Goal: Task Accomplishment & Management: Manage account settings

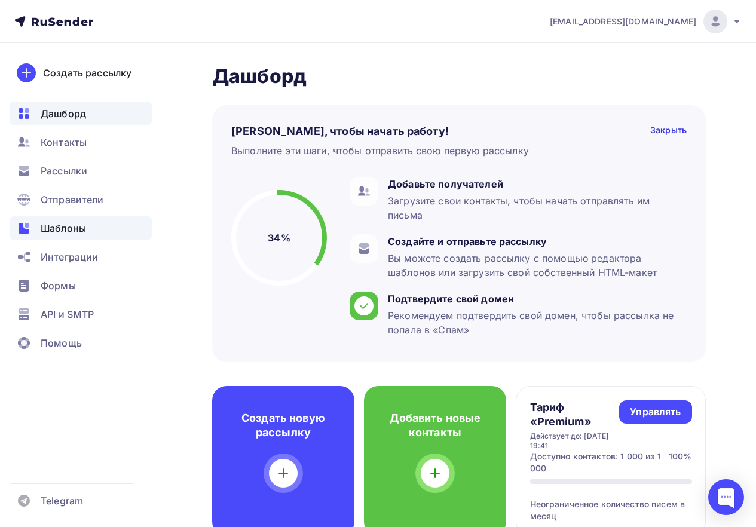
click at [72, 227] on span "Шаблоны" at bounding box center [63, 228] width 45 height 14
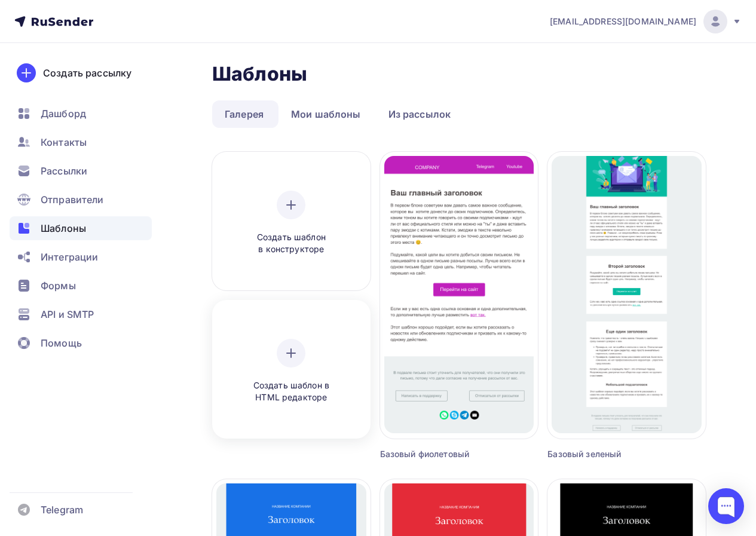
click at [303, 385] on span "Создать шаблон в HTML редакторе" at bounding box center [290, 391] width 113 height 24
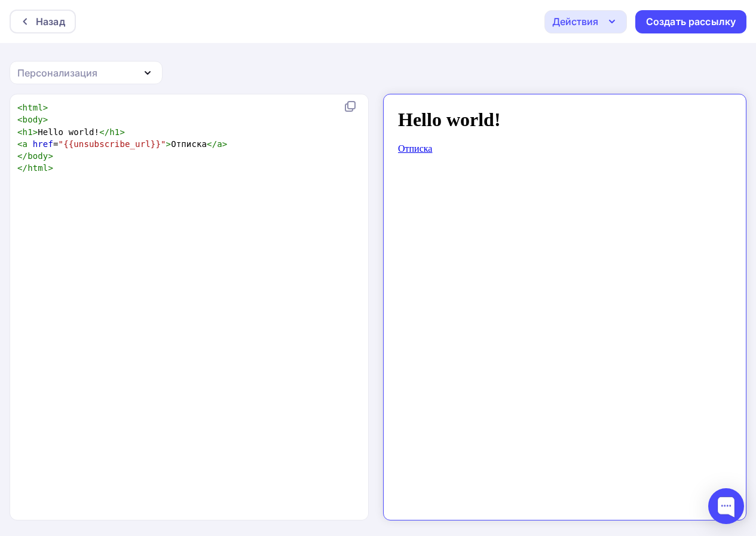
click at [75, 66] on div "Персонализация" at bounding box center [57, 73] width 80 height 14
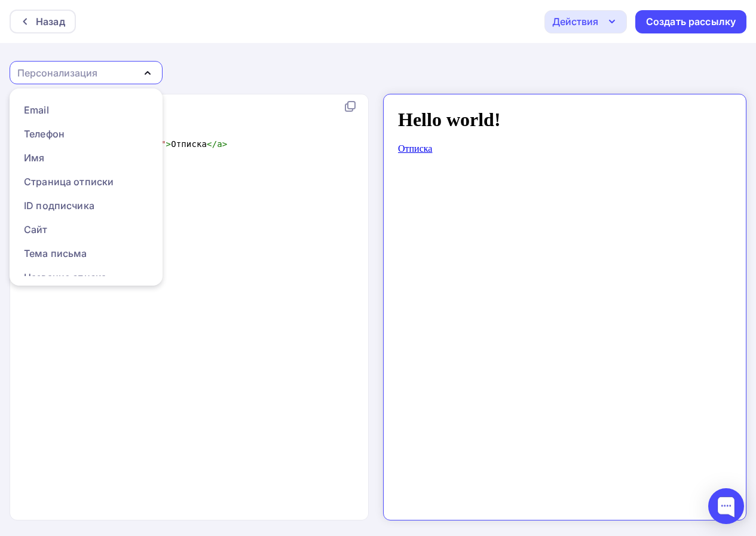
click at [75, 66] on div "Персонализация" at bounding box center [57, 73] width 80 height 14
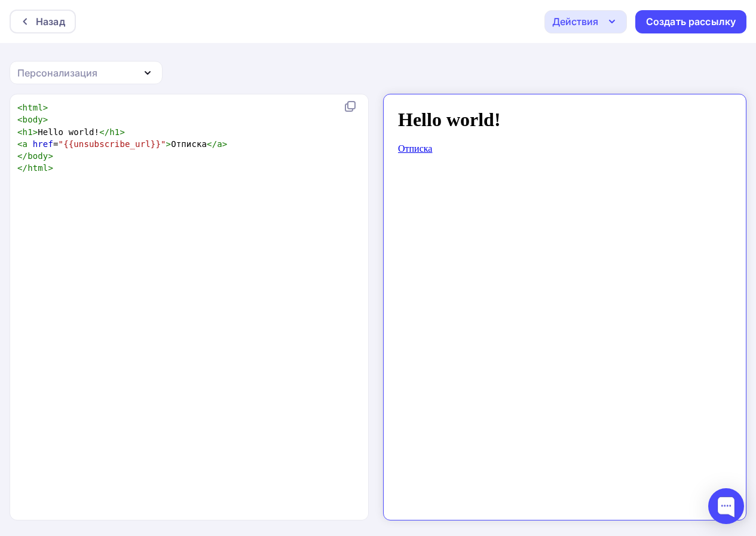
click at [591, 23] on div "Действия" at bounding box center [575, 21] width 46 height 14
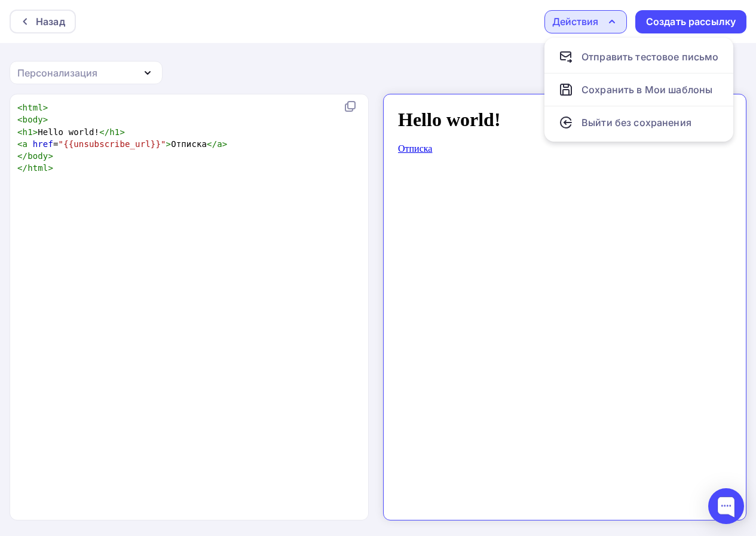
click at [181, 162] on pre "</ html >" at bounding box center [186, 168] width 343 height 12
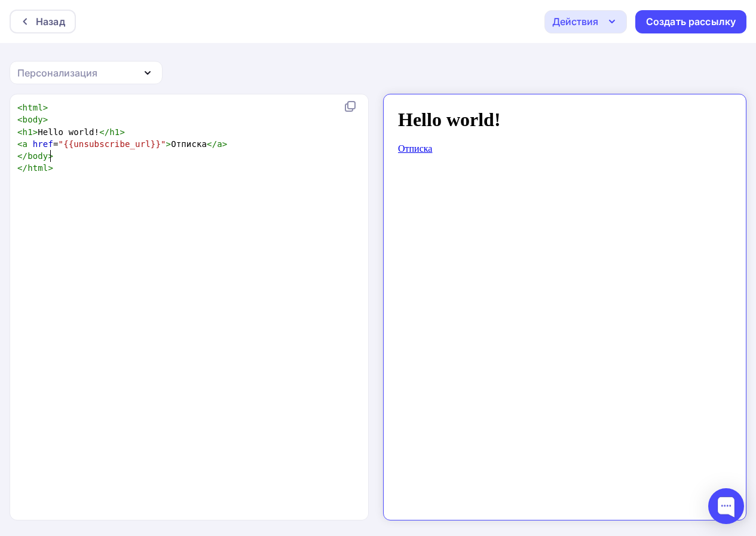
click at [124, 75] on div "Персонализация" at bounding box center [86, 72] width 153 height 23
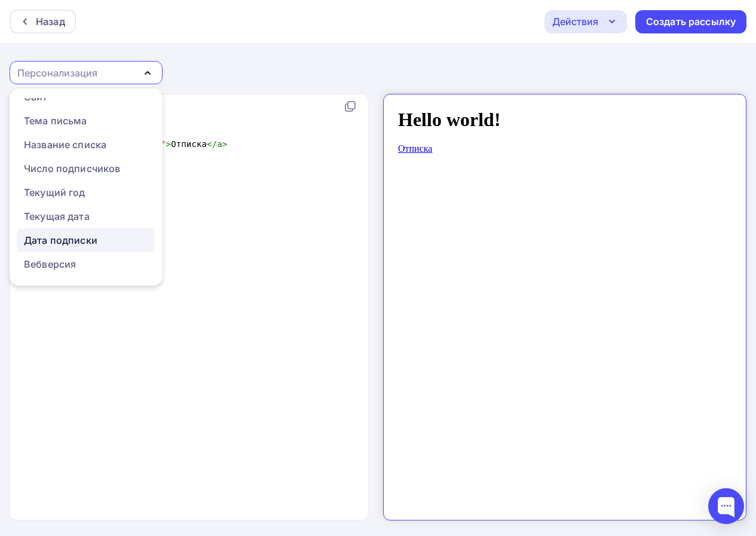
scroll to position [1, 0]
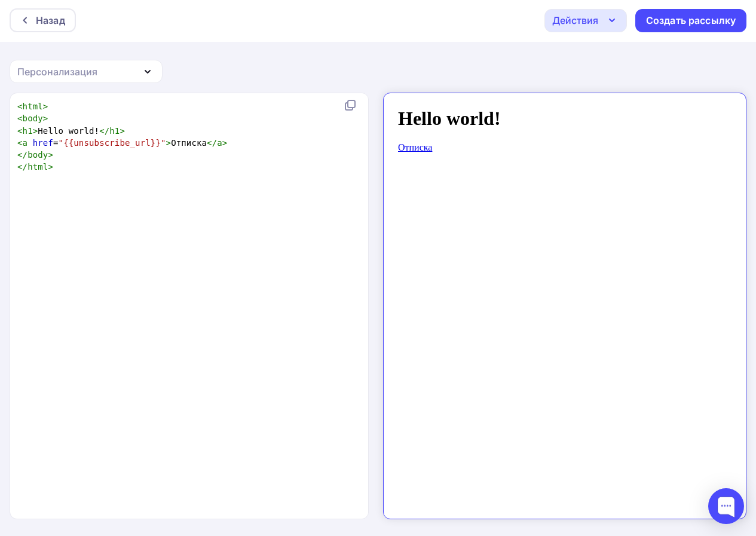
click at [222, 139] on span ">" at bounding box center [224, 143] width 5 height 10
click at [214, 143] on pre "< a href = "{{unsubscribe_url}}" > Отписка </ a >" at bounding box center [186, 143] width 343 height 12
click at [30, 128] on span "h1" at bounding box center [28, 131] width 10 height 10
type textarea "class="""
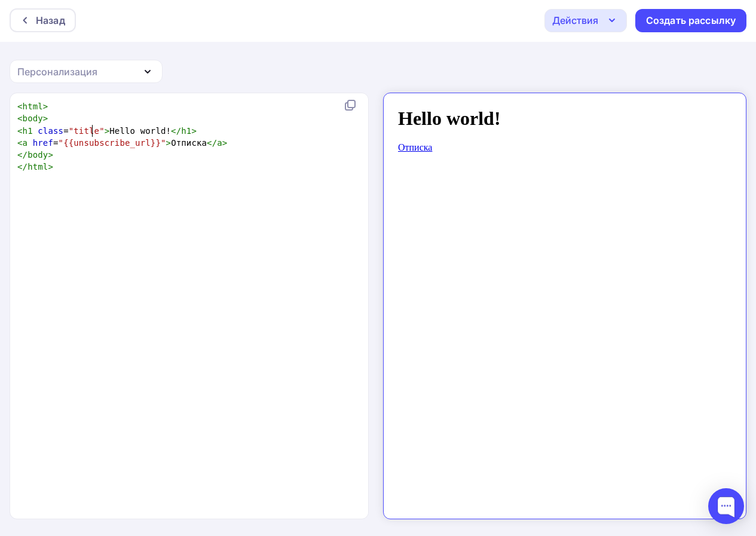
scroll to position [4, 23]
type textarea "title"
click at [59, 116] on pre "< body >" at bounding box center [191, 118] width 352 height 12
click at [54, 114] on pre "< body >" at bounding box center [191, 118] width 352 height 12
click at [52, 106] on pre "< html >" at bounding box center [191, 106] width 352 height 12
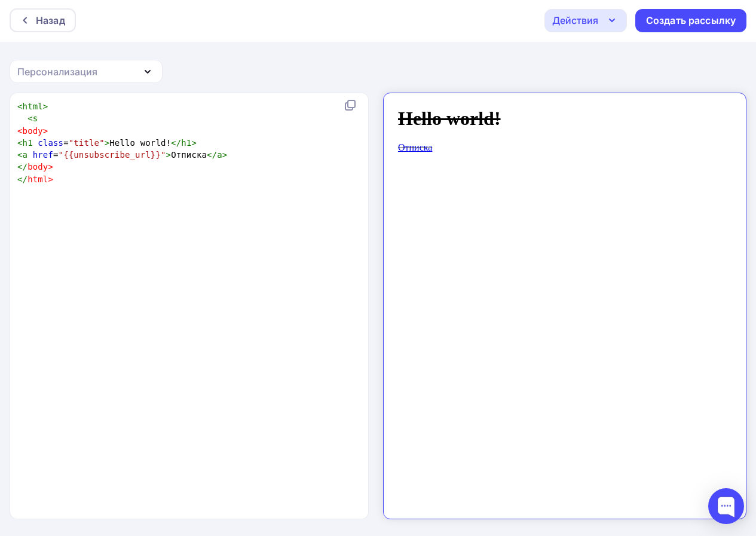
scroll to position [4, 14]
type textarea "<style>"
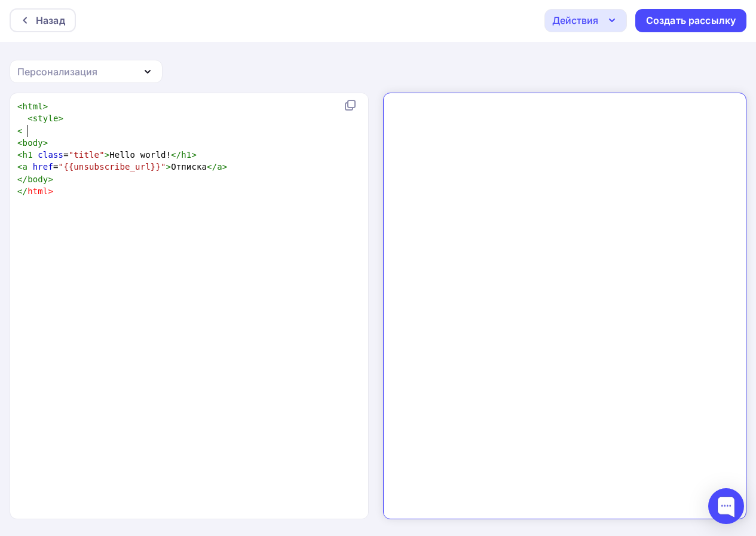
type textarea "<"
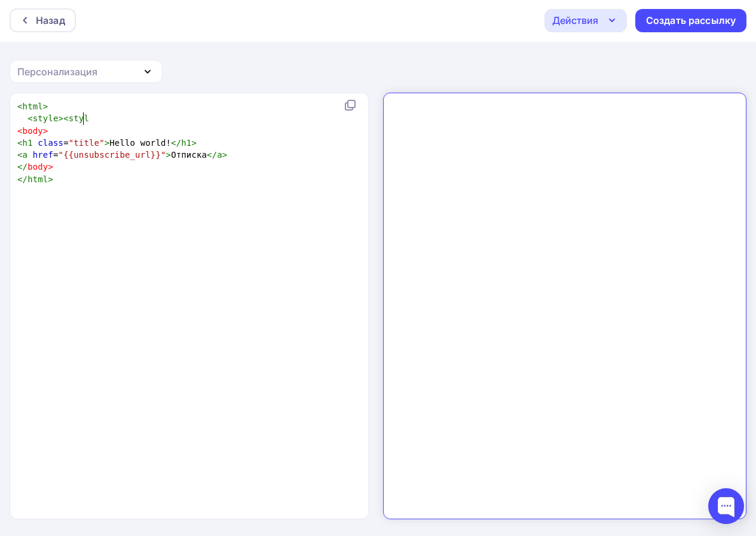
scroll to position [4, 22]
type textarea "style."
type textarea "/>"
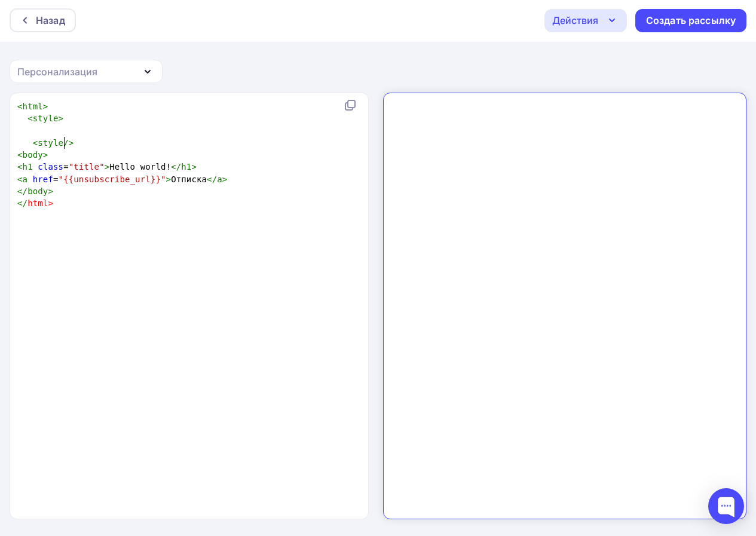
click at [63, 143] on span "/>" at bounding box center [68, 143] width 10 height 10
type textarea "/"
click at [47, 130] on pre at bounding box center [191, 131] width 352 height 12
type textarea ".title {"
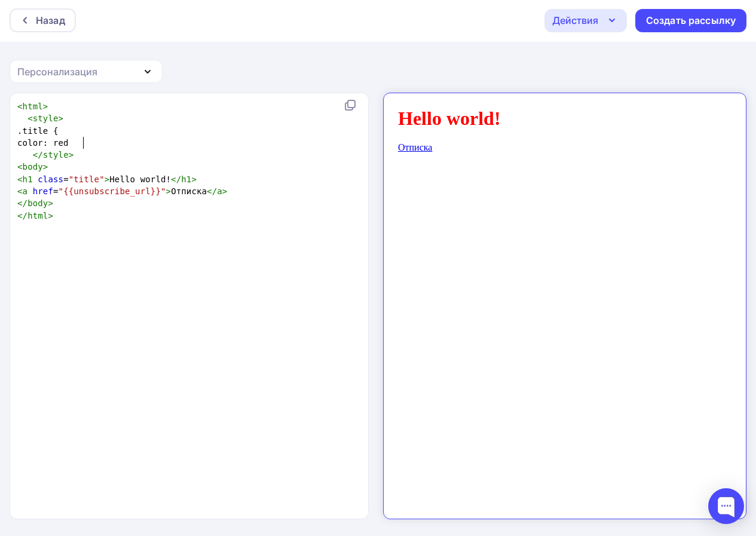
type textarea "color: red:"
type textarea "l"
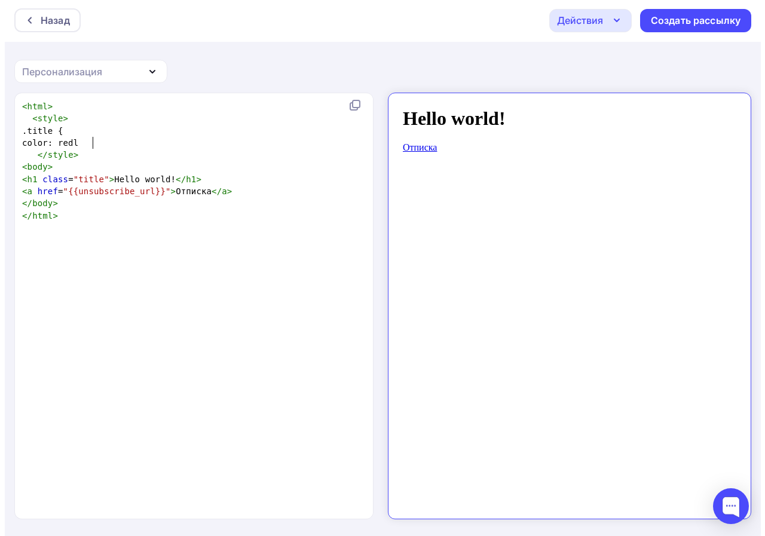
scroll to position [4, 4]
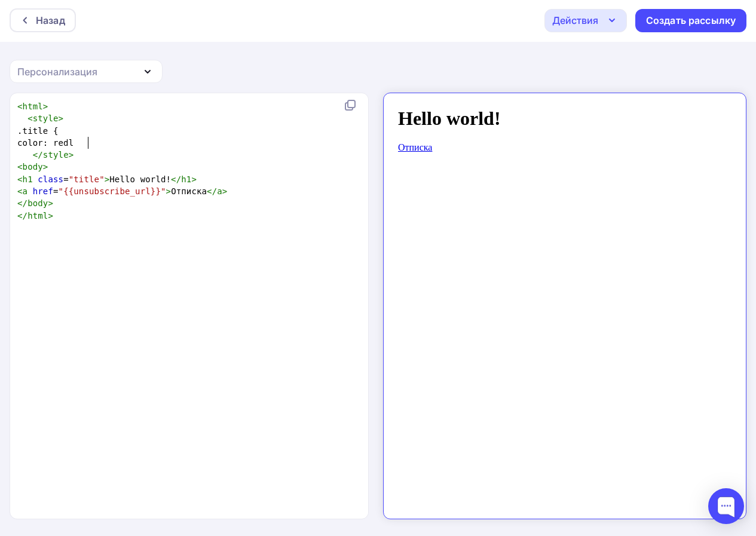
type textarea "l"
type textarea ";"
click at [57, 15] on div "Назад" at bounding box center [50, 20] width 29 height 14
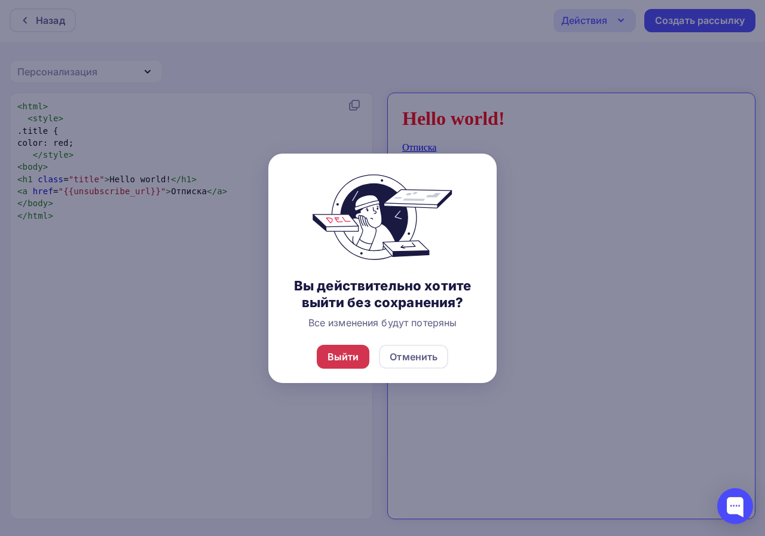
click at [338, 356] on div "Выйти" at bounding box center [343, 356] width 32 height 14
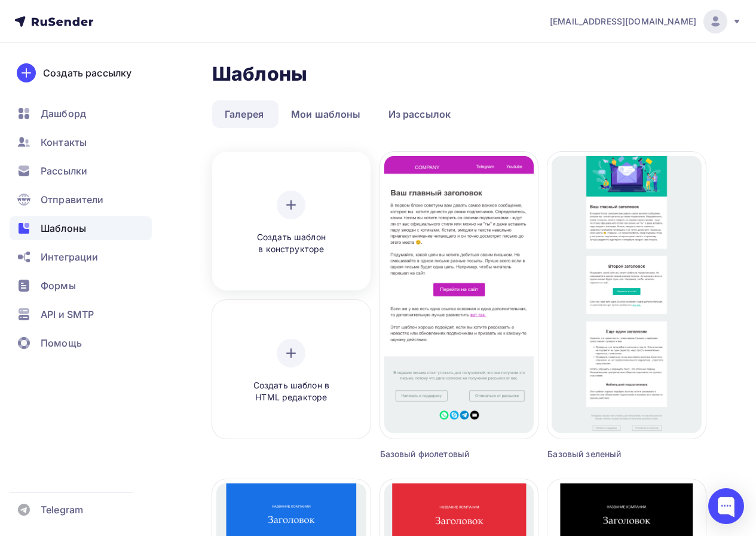
click at [318, 230] on div "Создать шаблон в конструкторе" at bounding box center [290, 223] width 113 height 65
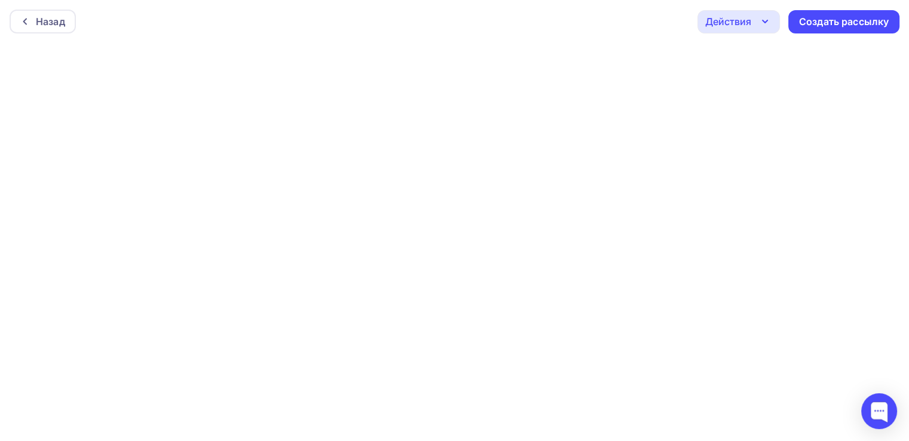
click at [507, 24] on div "Назад Действия Отправить тестовое письмо Предпросмотр Сохранить в Мои шаблоны В…" at bounding box center [454, 21] width 909 height 43
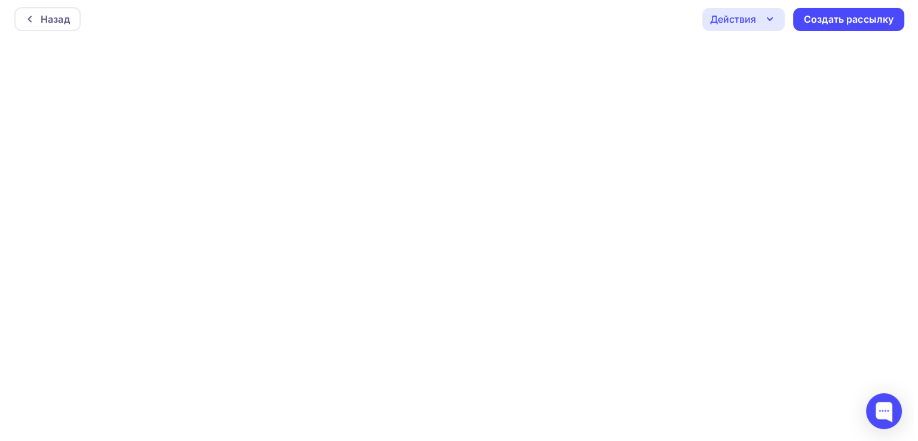
scroll to position [2, 0]
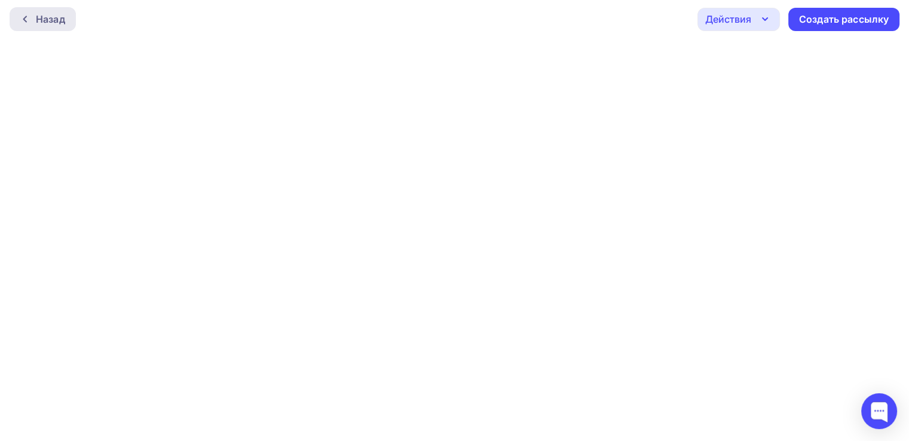
click at [33, 22] on div at bounding box center [28, 19] width 16 height 10
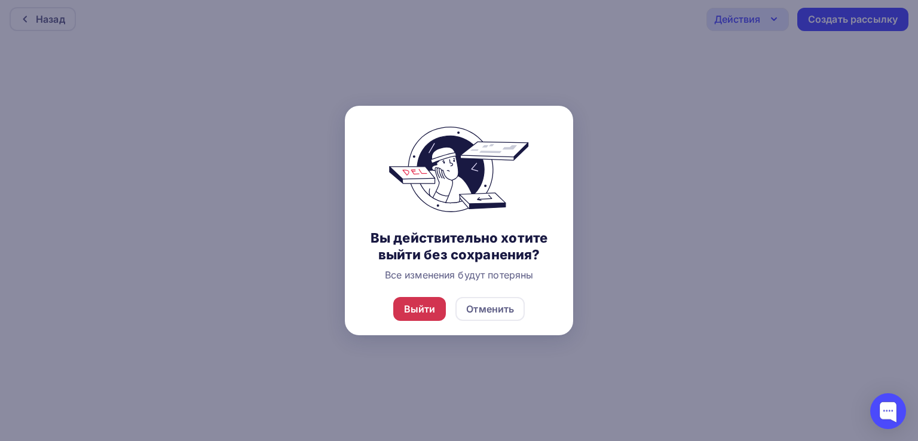
click at [418, 306] on div "Выйти" at bounding box center [420, 309] width 32 height 14
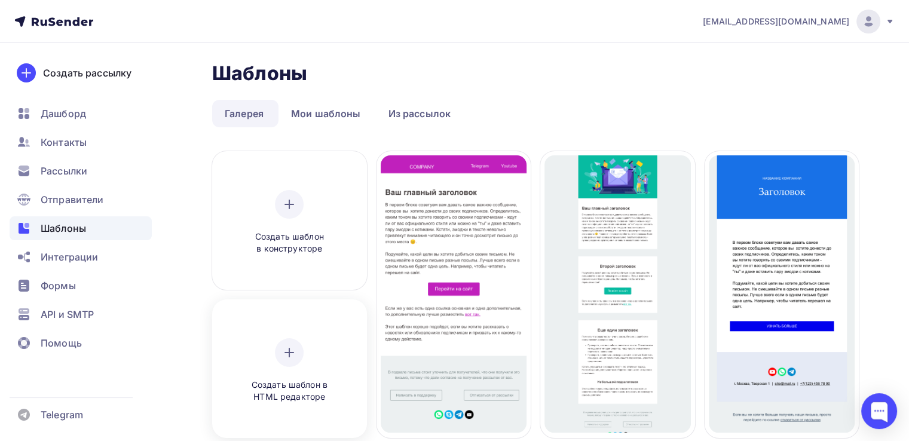
scroll to position [119, 0]
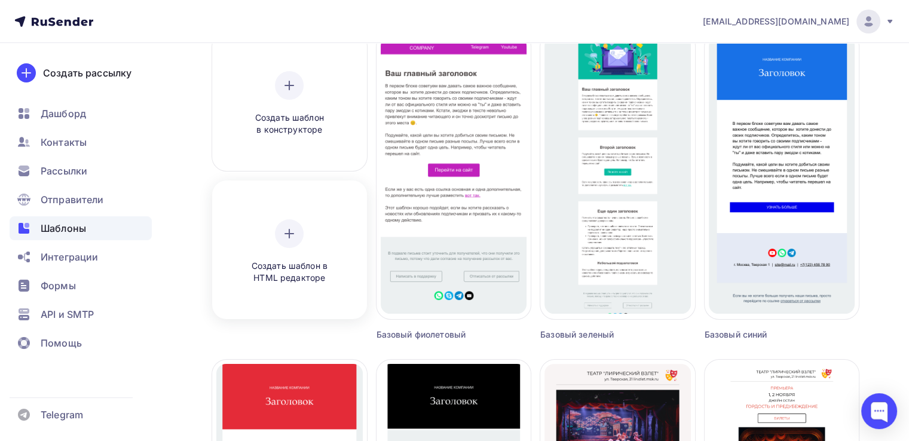
click at [325, 256] on div "Создать шаблон в HTML редакторе" at bounding box center [288, 251] width 113 height 65
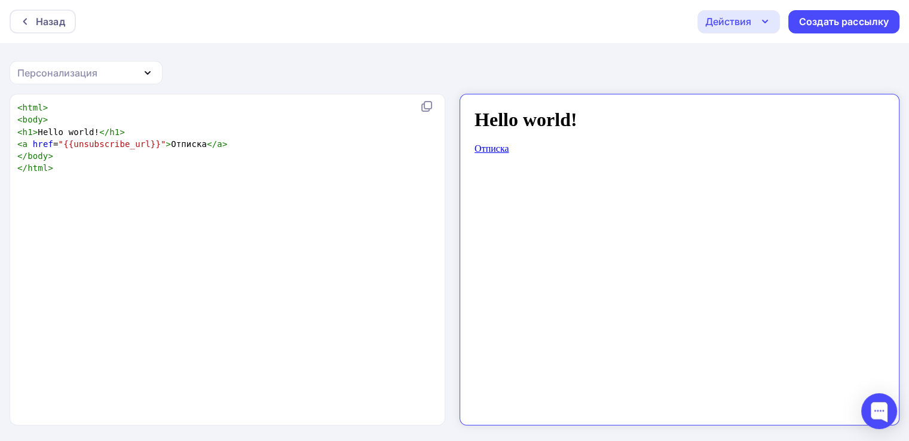
click at [84, 75] on div "Персонализация" at bounding box center [57, 73] width 80 height 14
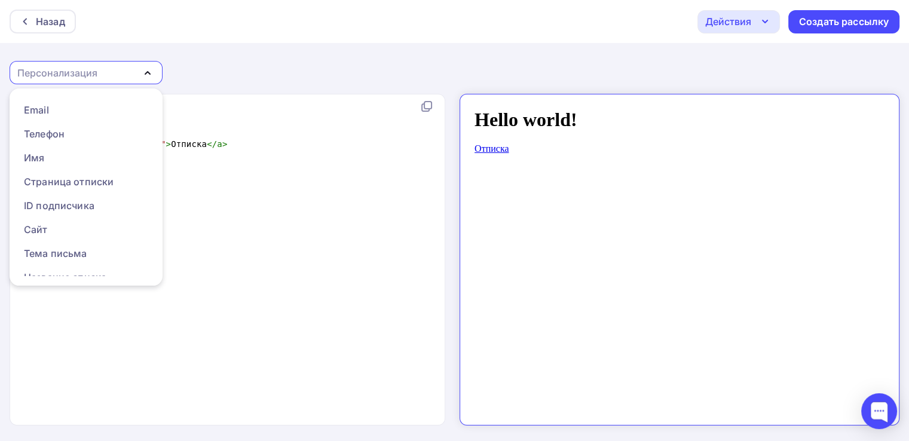
click at [84, 75] on div "Персонализация" at bounding box center [57, 73] width 80 height 14
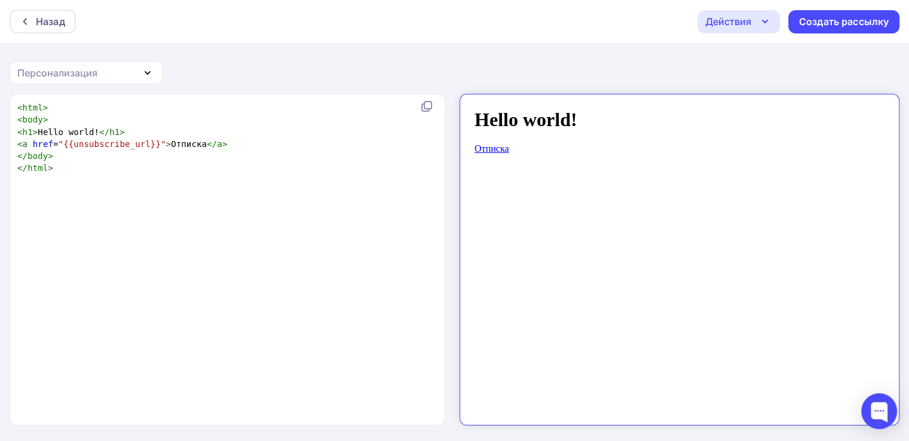
click at [84, 75] on div "Персонализация" at bounding box center [57, 73] width 80 height 14
click at [286, 178] on div "xxxxxxxxxx < html > < body > < h1 > Hello world! </ h1 > < a href = "{{unsubscr…" at bounding box center [240, 274] width 450 height 351
click at [723, 25] on div "Действия" at bounding box center [728, 21] width 46 height 14
click at [361, 254] on div "xxxxxxxxxx < html > < body > < h1 > Hello world! </ h1 > < a href = "{{unsubscr…" at bounding box center [240, 274] width 450 height 351
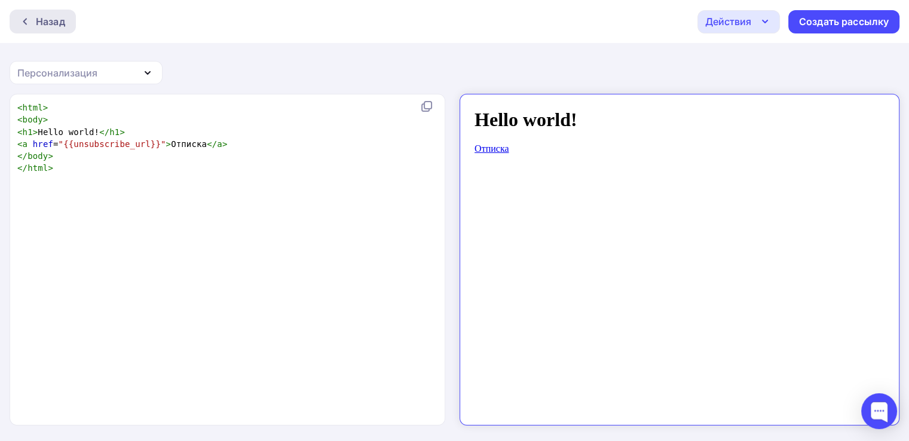
click at [35, 20] on div at bounding box center [28, 22] width 16 height 10
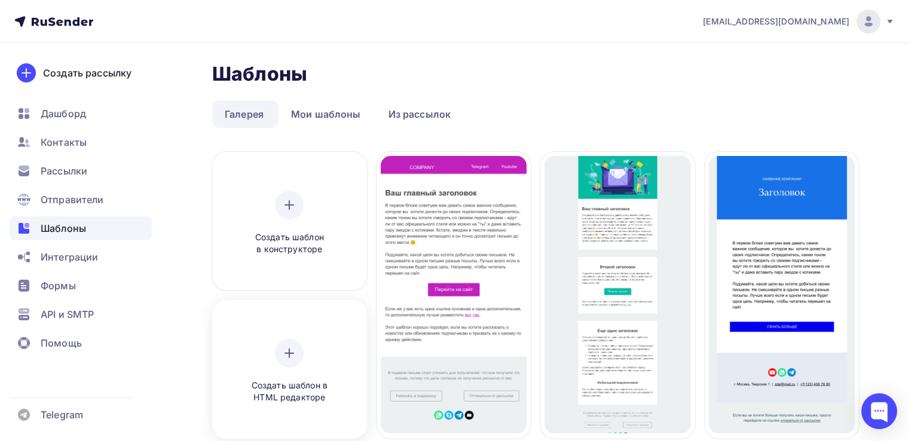
click at [335, 362] on div "Создать шаблон в HTML редакторе" at bounding box center [288, 371] width 113 height 65
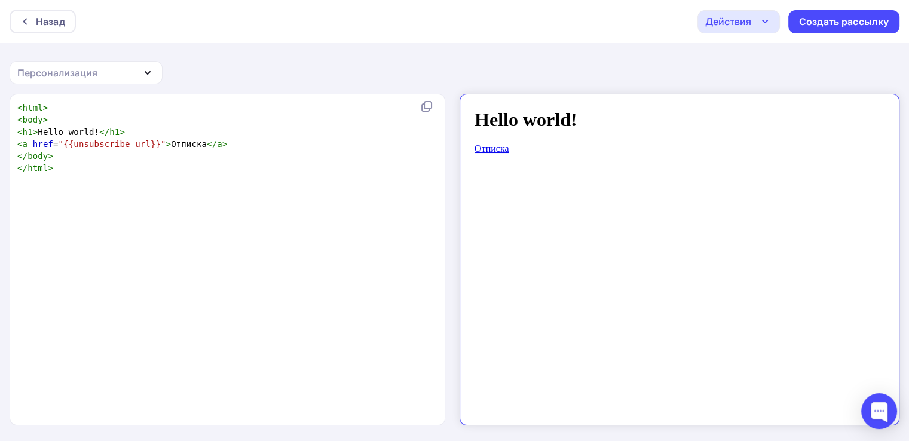
scroll to position [1, 0]
click at [764, 406] on div at bounding box center [879, 411] width 36 height 36
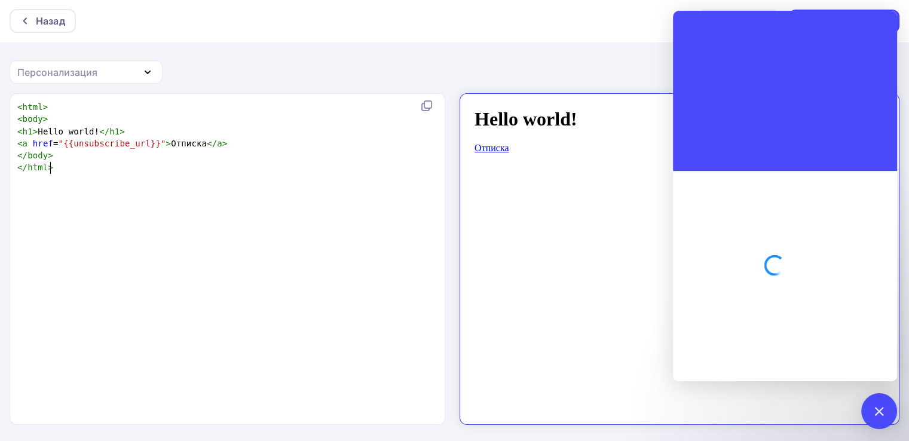
click at [251, 201] on div "xxxxxxxxxx < html > < body > < h1 > Hello world! </ h1 > < a href = "{{unsubscr…" at bounding box center [240, 274] width 450 height 351
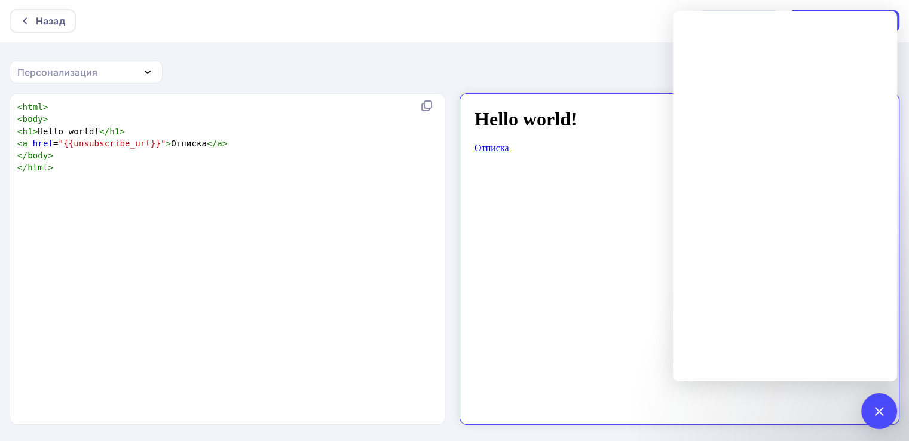
click at [148, 76] on icon "button" at bounding box center [147, 72] width 14 height 14
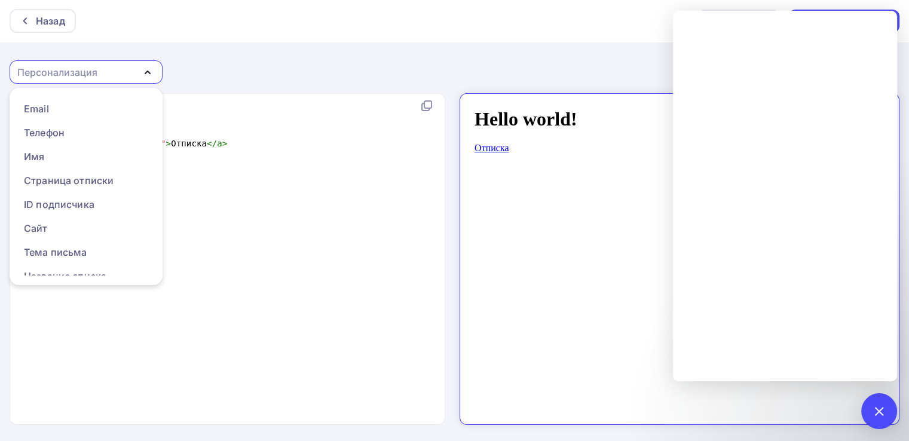
scroll to position [0, 0]
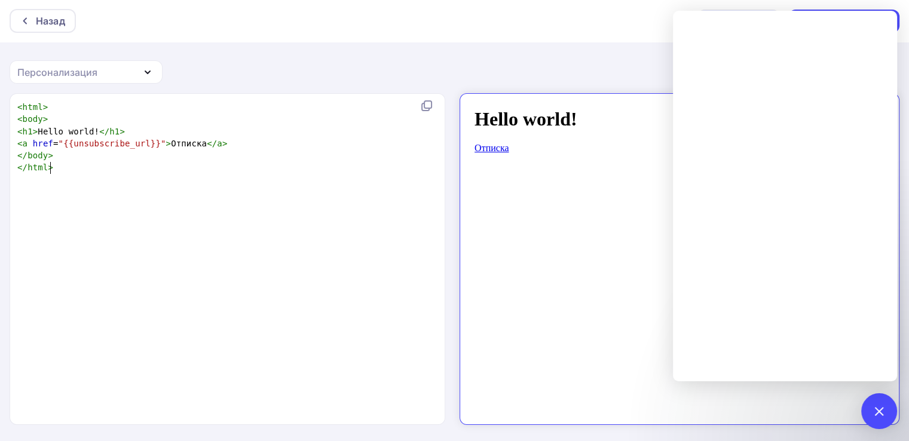
click at [251, 197] on div "xxxxxxxxxx < html > < body > < h1 > Hello world! </ h1 > < a href = "{{unsubscr…" at bounding box center [240, 274] width 450 height 351
click at [764, 409] on div at bounding box center [879, 411] width 36 height 36
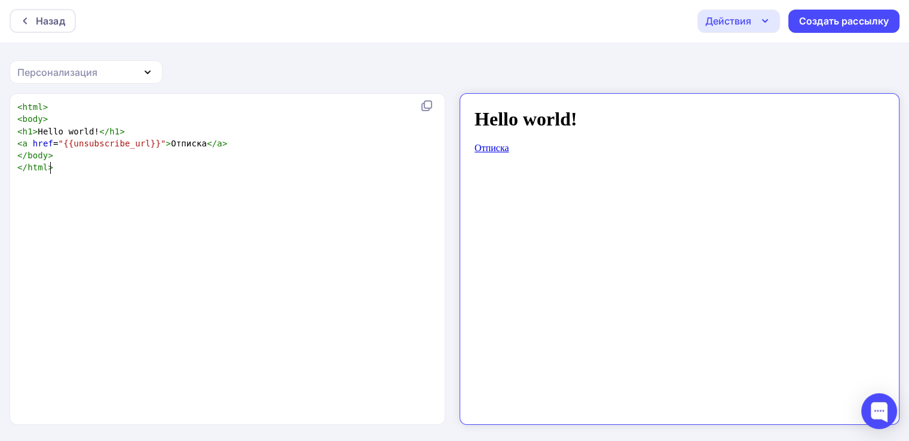
type textarea "<html> <body> <h1>Hello world!</h1> <a href="{{unsubscribe_url}}">Отписка</a> <…"
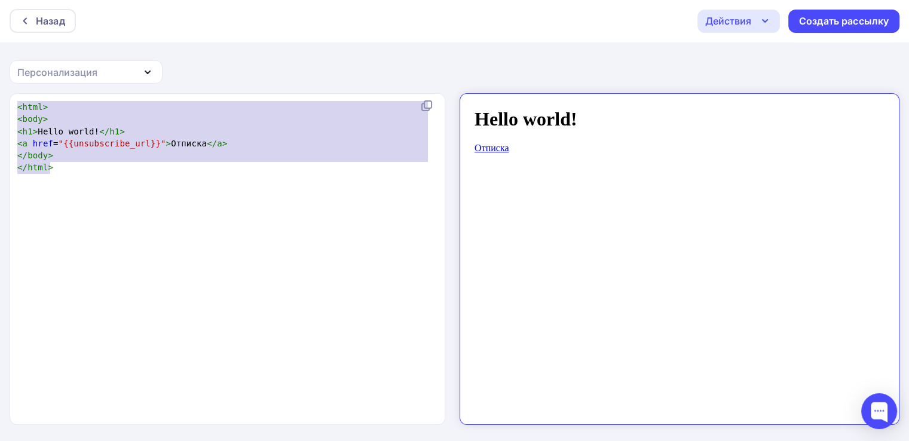
drag, startPoint x: 101, startPoint y: 172, endPoint x: 0, endPoint y: 108, distance: 119.5
click at [0, 108] on div "<html> <body> <h1>Hello world!</h1> <a href="{{unsubscribe_url}}">Отписка</a> <…" at bounding box center [454, 267] width 909 height 348
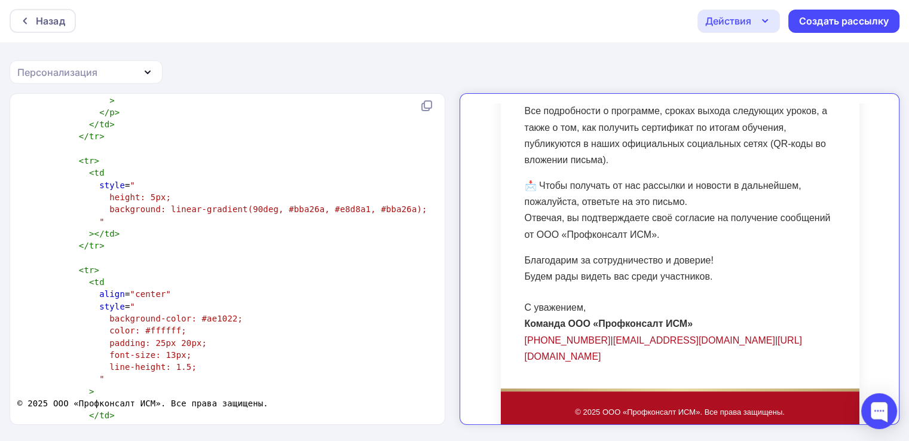
scroll to position [2659, 0]
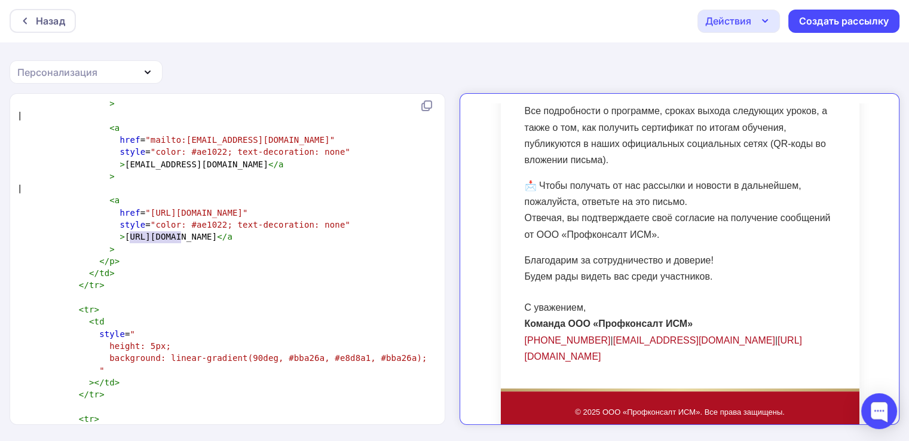
type textarea "ttps://cgp.su"
drag, startPoint x: 182, startPoint y: 235, endPoint x: 118, endPoint y: 241, distance: 63.6
click at [118, 241] on pre "> https://cgp.su </ a" at bounding box center [225, 237] width 420 height 12
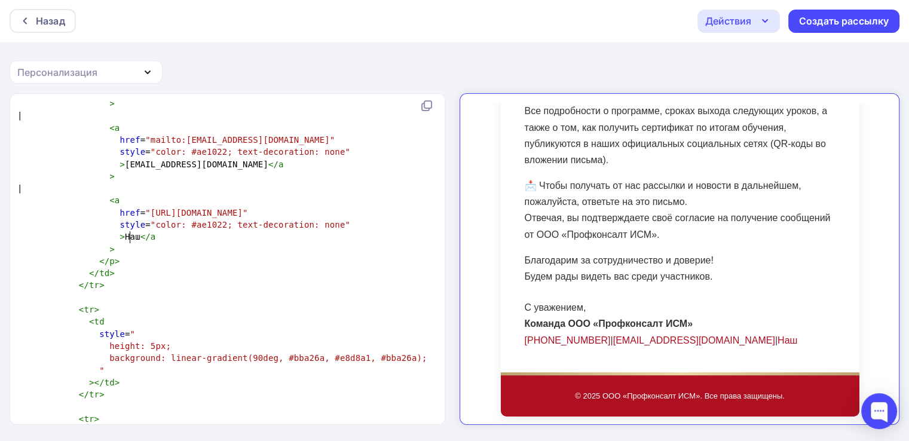
scroll to position [0, 0]
type textarea "Наш сайт"
click at [213, 249] on pre ">" at bounding box center [225, 249] width 420 height 12
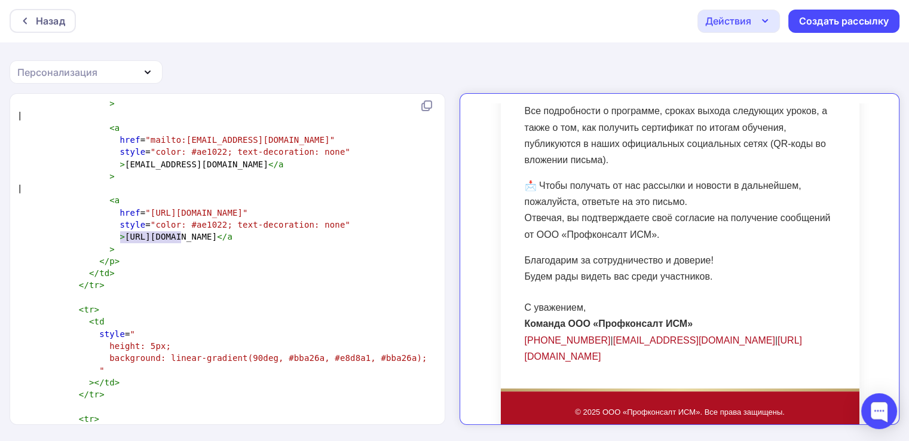
type textarea "ttps://cgp.su"
click at [180, 236] on span "> https://cgp.su </ a" at bounding box center [124, 237] width 215 height 10
type textarea "ttps://"
drag, startPoint x: 152, startPoint y: 233, endPoint x: 121, endPoint y: 235, distance: 31.7
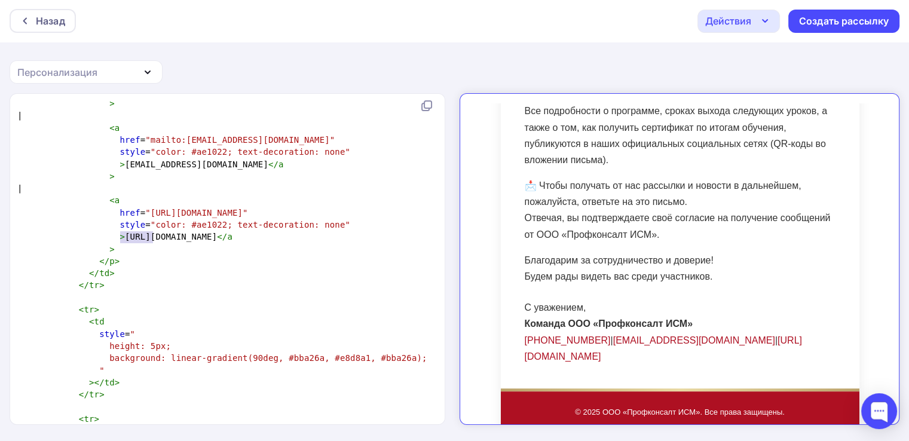
click at [121, 235] on span "> https://cgp.su </ a" at bounding box center [124, 237] width 215 height 10
click at [216, 249] on pre ">" at bounding box center [225, 249] width 420 height 12
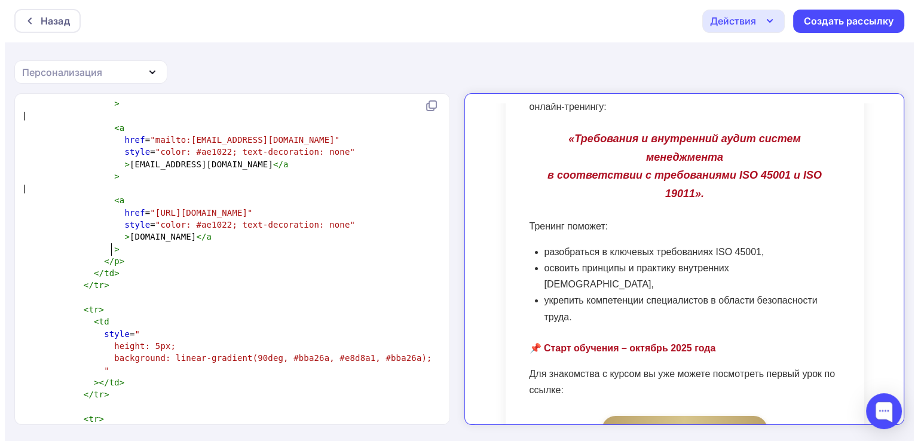
scroll to position [0, 0]
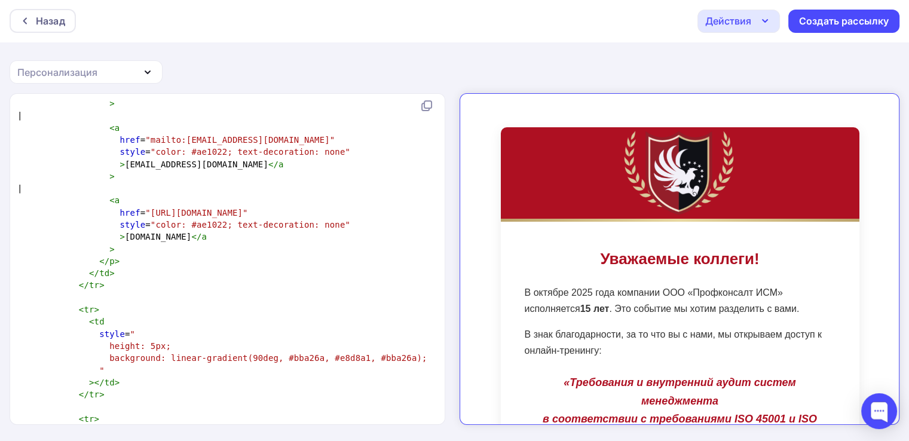
click at [728, 19] on div "Действия" at bounding box center [728, 21] width 46 height 14
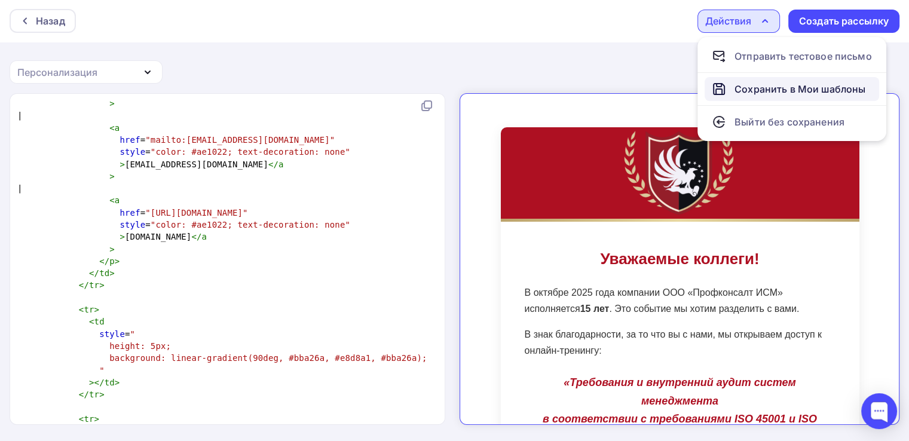
click at [764, 89] on div "Сохранить в Мои шаблоны" at bounding box center [799, 89] width 131 height 14
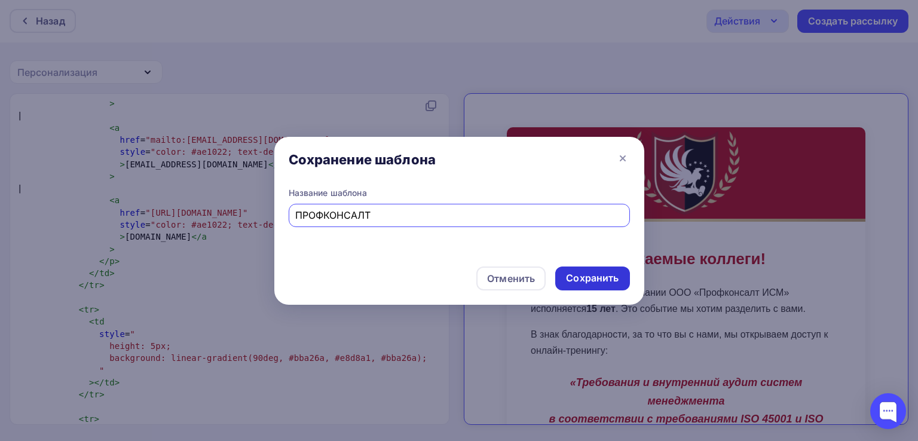
type input "ПРОФКОНСАЛТ"
click at [597, 273] on div "Сохранить" at bounding box center [592, 278] width 53 height 14
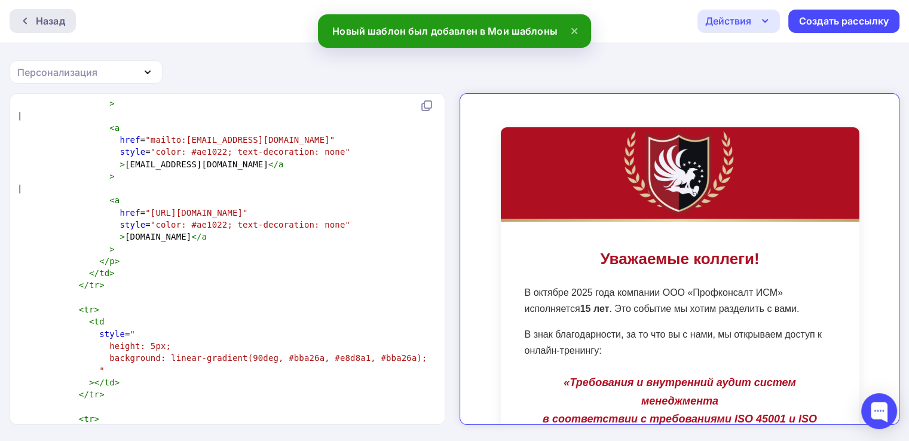
click at [36, 16] on div "Назад" at bounding box center [50, 21] width 29 height 14
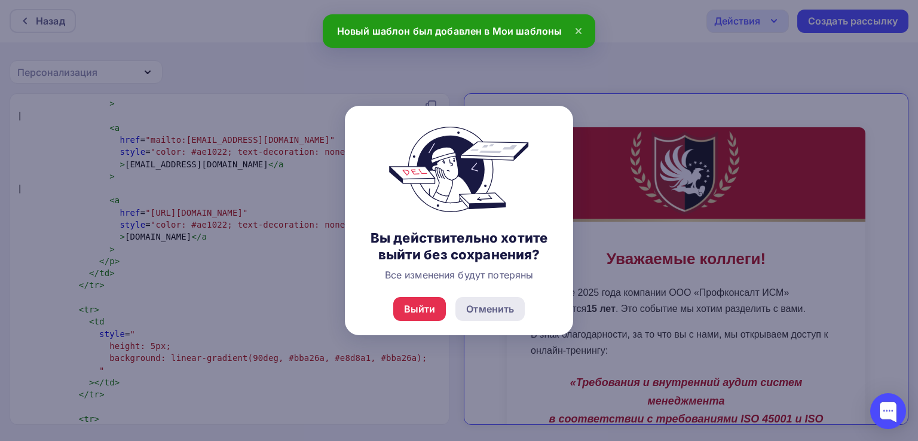
click at [501, 306] on div "Отменить" at bounding box center [490, 309] width 48 height 14
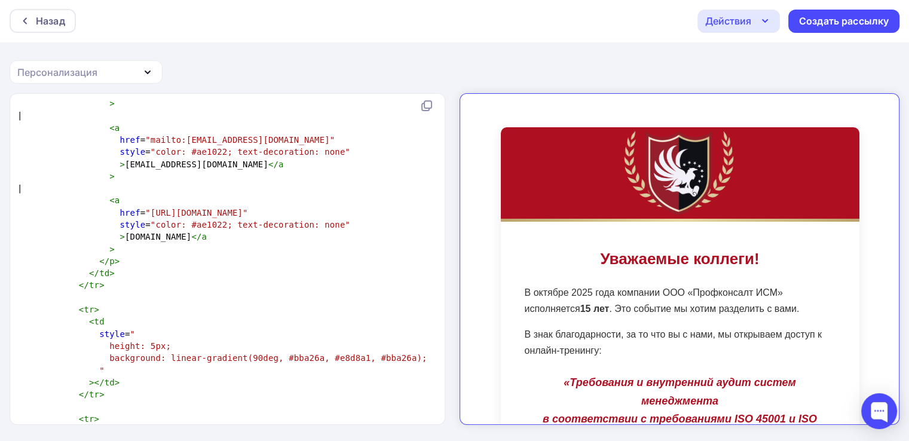
click at [751, 24] on div "Действия" at bounding box center [738, 21] width 82 height 23
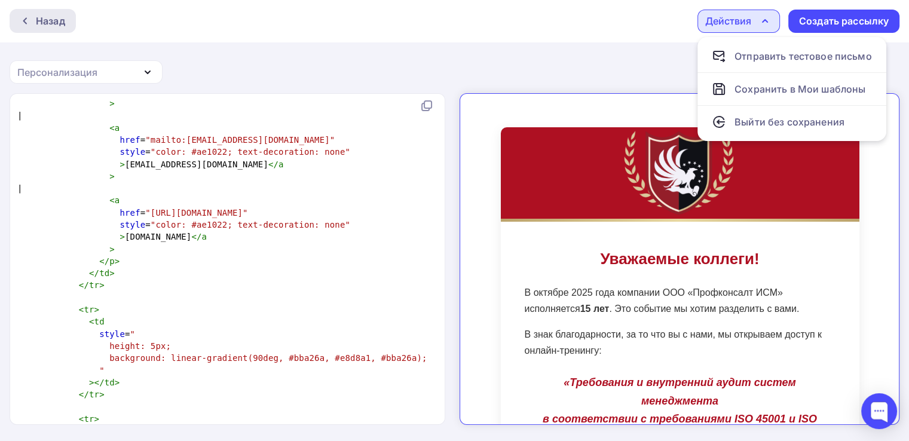
click at [55, 22] on div "Назад" at bounding box center [50, 21] width 29 height 14
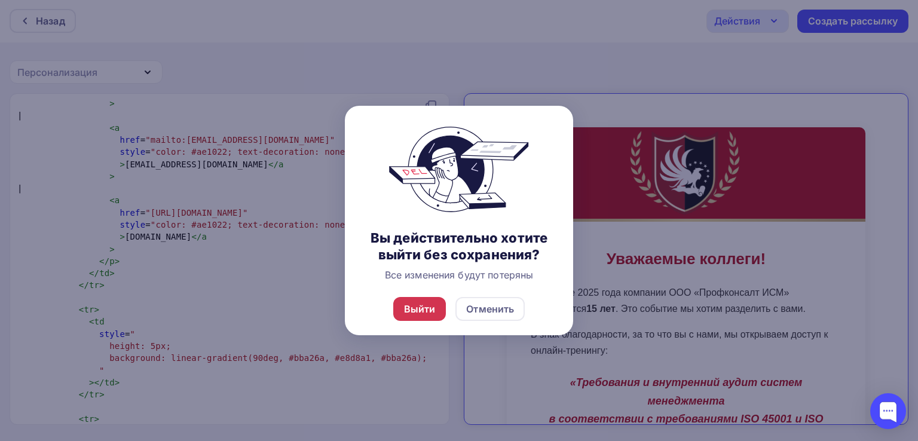
click at [415, 306] on div "Выйти" at bounding box center [420, 309] width 32 height 14
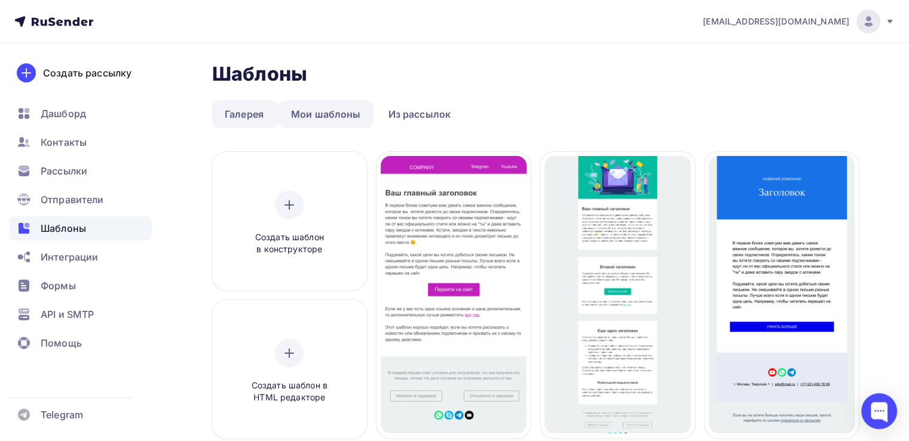
click at [338, 120] on link "Мои шаблоны" at bounding box center [325, 113] width 95 height 27
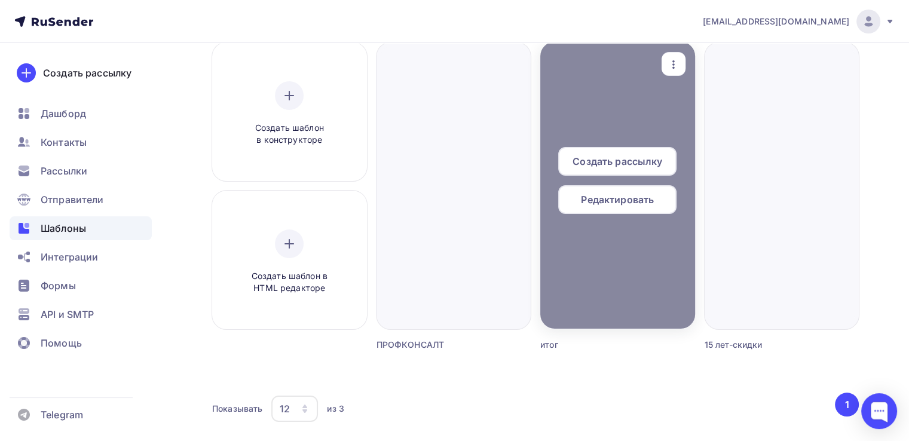
scroll to position [119, 0]
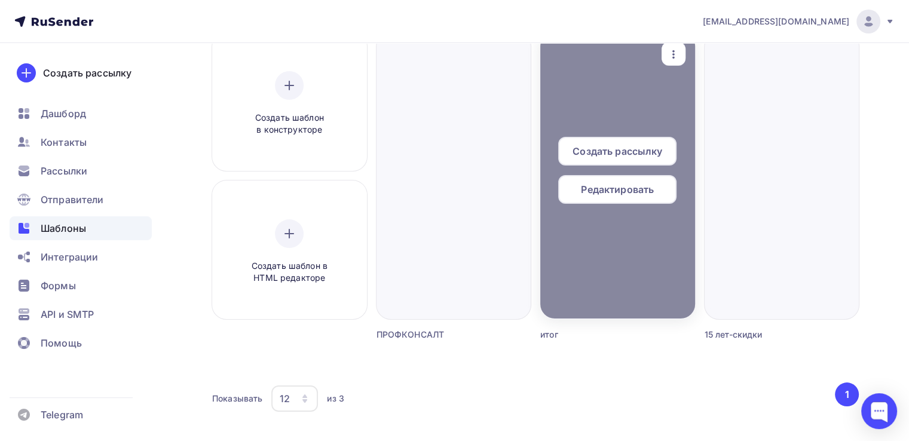
click at [630, 248] on div at bounding box center [617, 175] width 155 height 287
click at [614, 192] on span "Редактировать" at bounding box center [617, 189] width 73 height 14
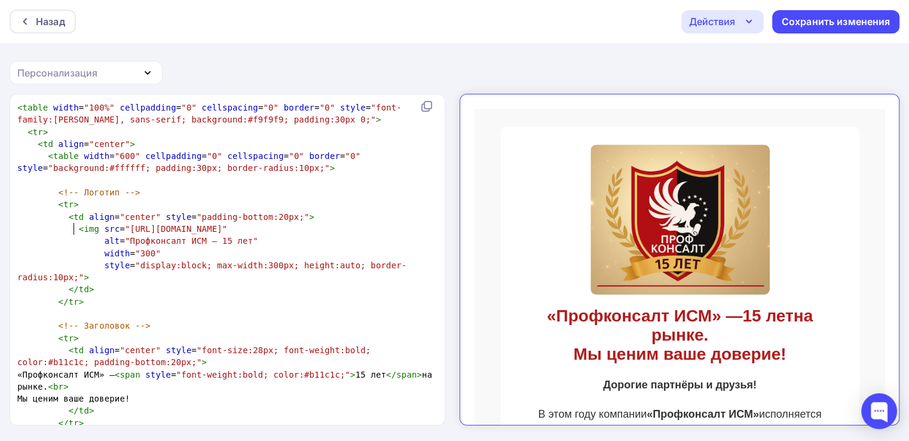
scroll to position [4, 0]
type textarea "<img"
drag, startPoint x: 72, startPoint y: 228, endPoint x: 91, endPoint y: 228, distance: 19.1
click at [91, 228] on span "< img src = "https://i.postimg.cc/85KpszH2/24-09-2025-115939.jpg"" at bounding box center [124, 229] width 215 height 10
click at [125, 225] on span ""https://i.postimg.cc/85KpszH2/24-09-2025-115939.jpg"" at bounding box center [176, 229] width 102 height 10
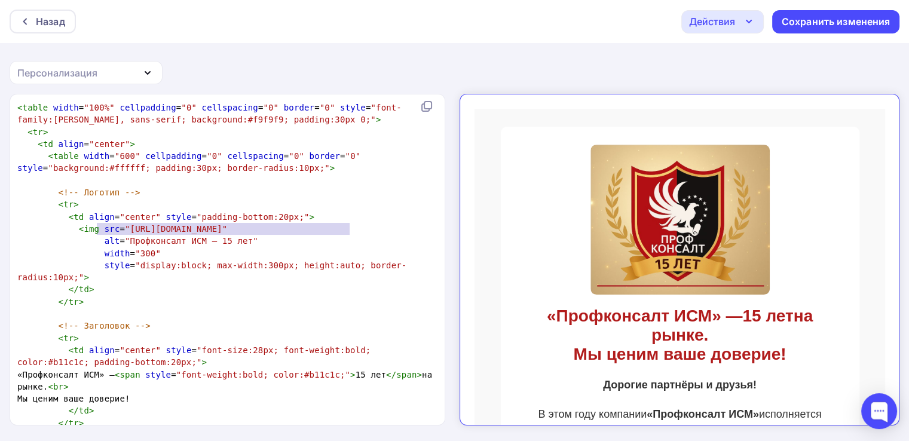
type textarea "src="https://i.postimg.cc/85KpszH2/24-09-2025-115939.jpg"
drag, startPoint x: 98, startPoint y: 226, endPoint x: 358, endPoint y: 230, distance: 260.5
click at [232, 230] on span "< img src = "https://i.postimg.cc/85KpszH2/24-09-2025-115939.jpg"" at bounding box center [124, 229] width 215 height 10
click at [41, 20] on div "Назад" at bounding box center [50, 21] width 29 height 14
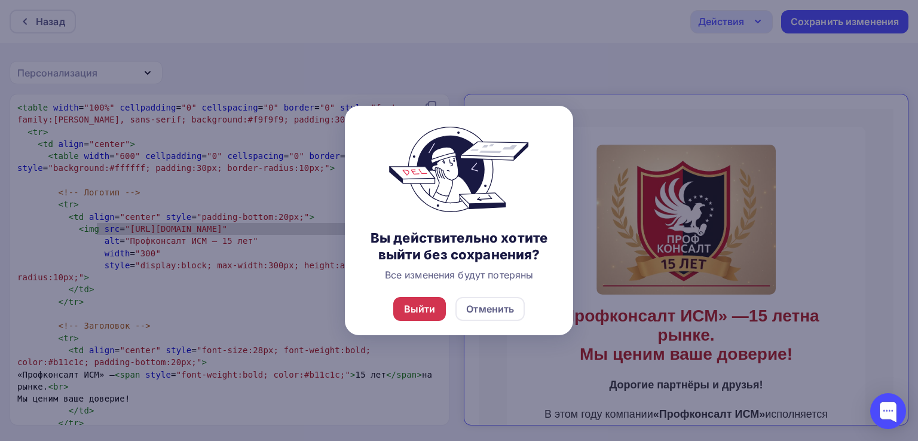
click at [414, 306] on div "Выйти" at bounding box center [420, 309] width 32 height 14
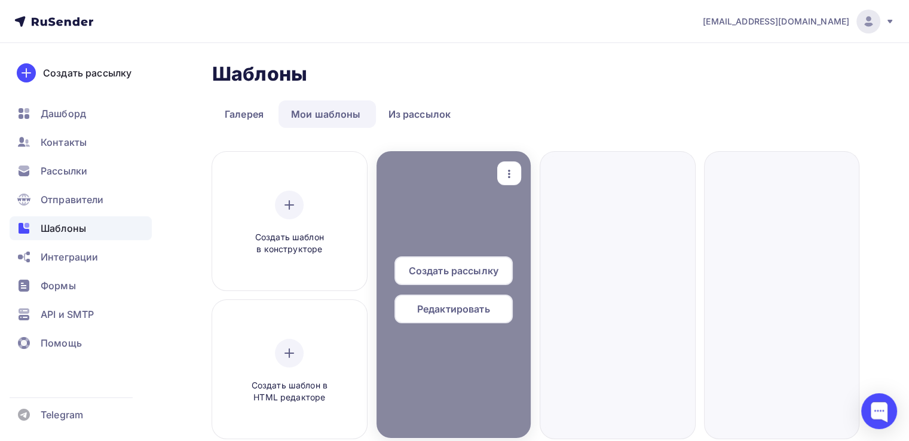
click at [440, 185] on div at bounding box center [453, 294] width 155 height 287
click at [472, 310] on span "Редактировать" at bounding box center [453, 309] width 73 height 14
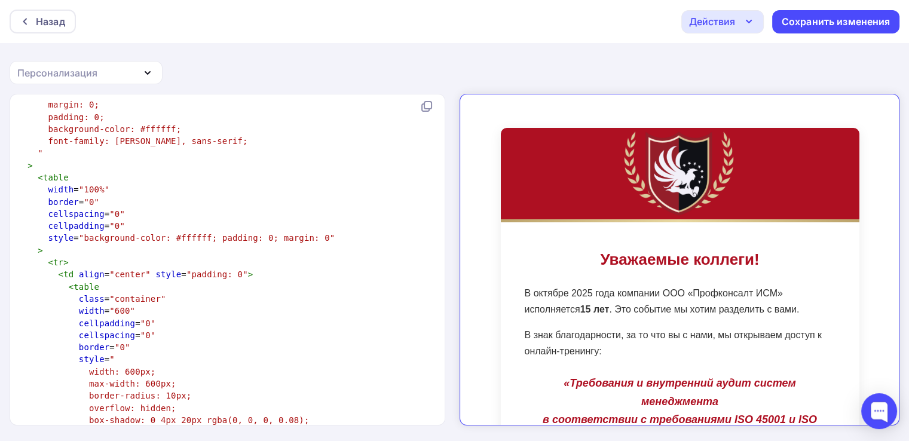
scroll to position [418, 0]
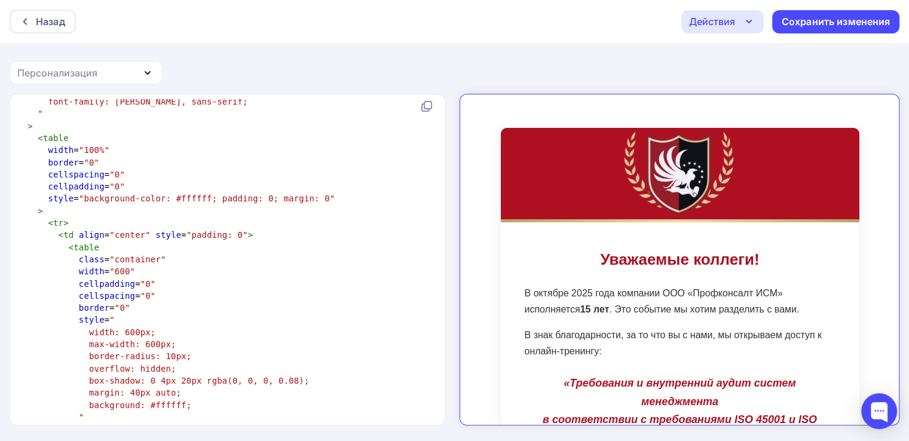
click at [182, 254] on pre "class = "container"" at bounding box center [225, 259] width 420 height 12
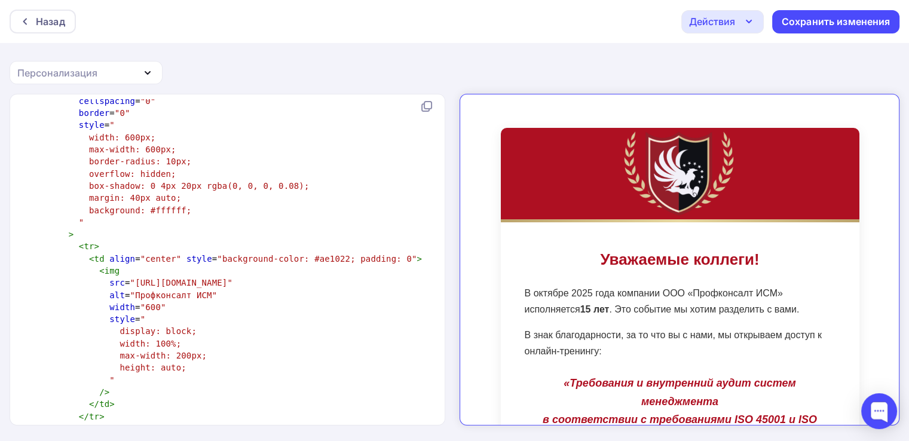
scroll to position [613, 0]
type textarea "src="https://cgp.su/wp-content/uploads/2023/11/logo_footer-300x230.png""
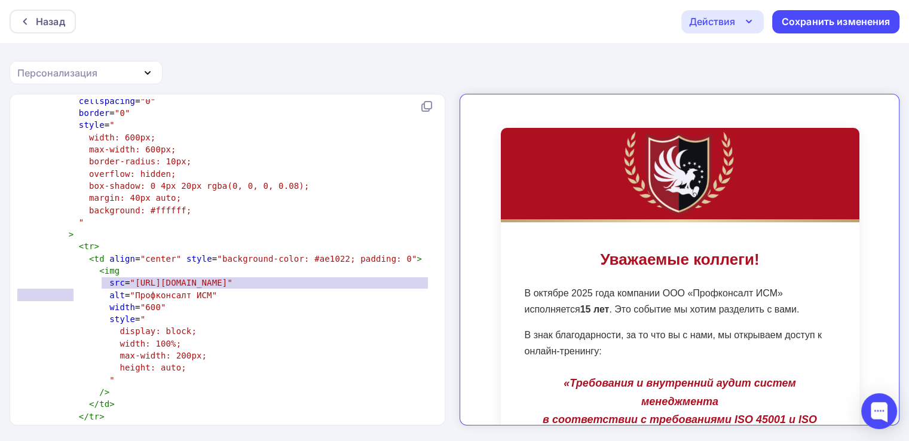
drag, startPoint x: 102, startPoint y: 282, endPoint x: 91, endPoint y: 291, distance: 14.5
click at [91, 289] on pre "src = "https://cgp.su/wp-content/uploads/2023/11/logo_footer-300x230.png"" at bounding box center [225, 283] width 420 height 12
paste textarea
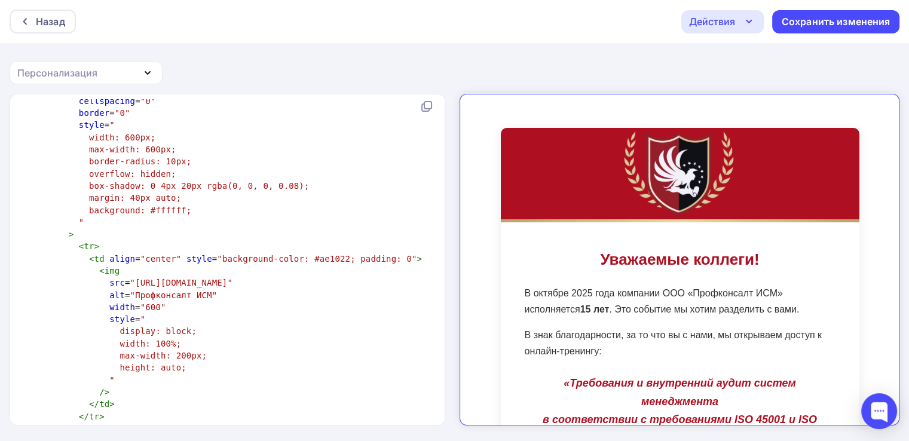
click at [228, 277] on pre "src = "https://cgp.su/wp-content/uploads/2023/11/logo_footer-300x230.png"" at bounding box center [225, 283] width 420 height 12
type textarea "s"
drag, startPoint x: 103, startPoint y: 287, endPoint x: 101, endPoint y: 281, distance: 6.4
click at [101, 281] on pre "src = "https://cgp.su/wp-content/uploads/2023/11/logo_footer-300x230.png"" at bounding box center [225, 283] width 420 height 12
click at [106, 288] on pre "src = "https://cgp.su/wp-content/uploads/2023/11/logo_footer-300x230.png"" at bounding box center [225, 283] width 420 height 12
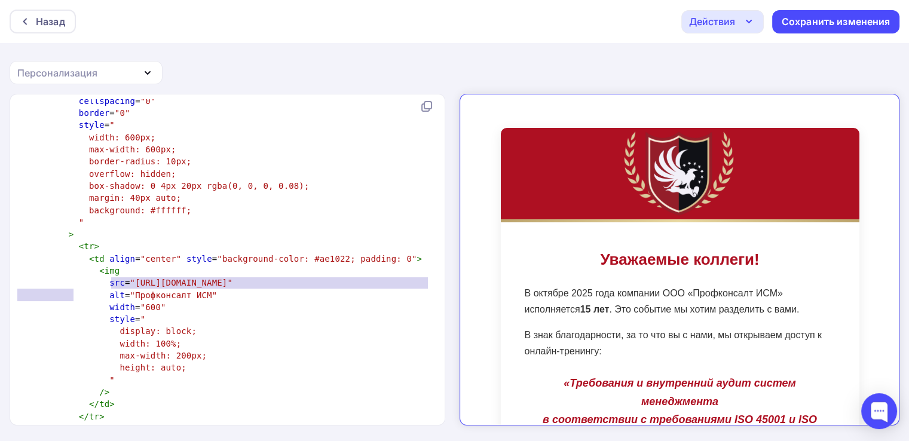
type textarea "src="https://cgp.su/wp-content/uploads/2023/11/logo_footer-300x230.png""
drag, startPoint x: 111, startPoint y: 293, endPoint x: 103, endPoint y: 283, distance: 13.3
click at [103, 283] on pre "src = "https://cgp.su/wp-content/uploads/2023/11/logo_footer-300x230.png"" at bounding box center [225, 283] width 420 height 12
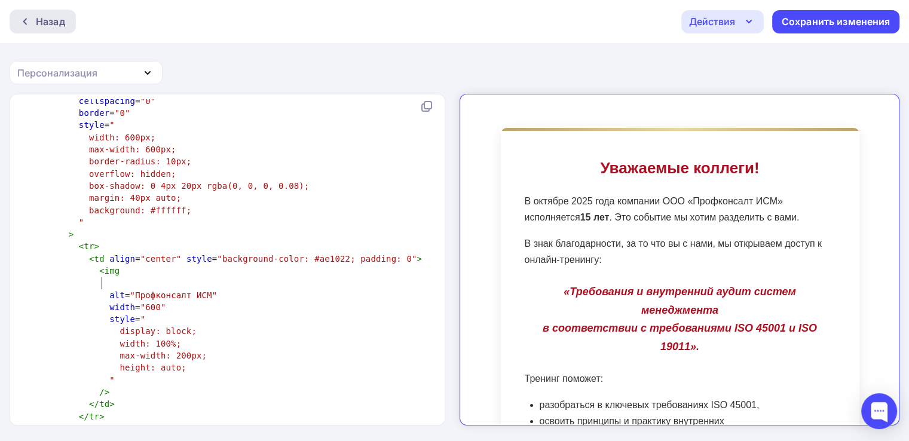
click at [53, 20] on div "Назад" at bounding box center [50, 21] width 29 height 14
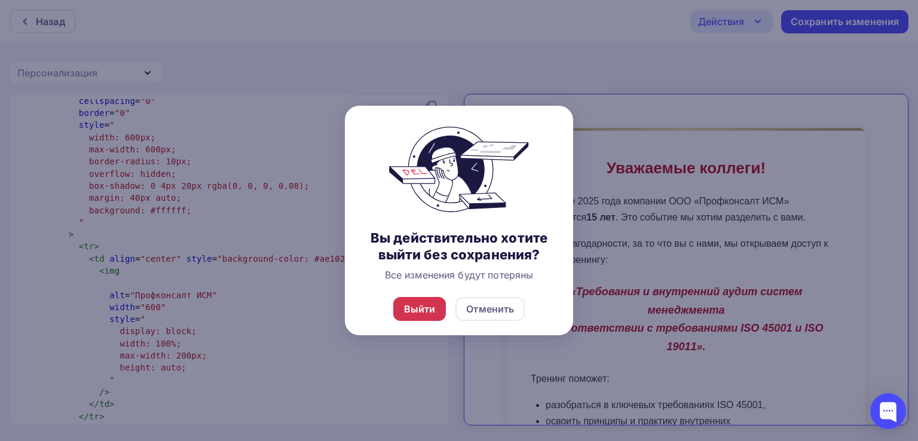
click at [408, 308] on div "Выйти" at bounding box center [420, 309] width 32 height 14
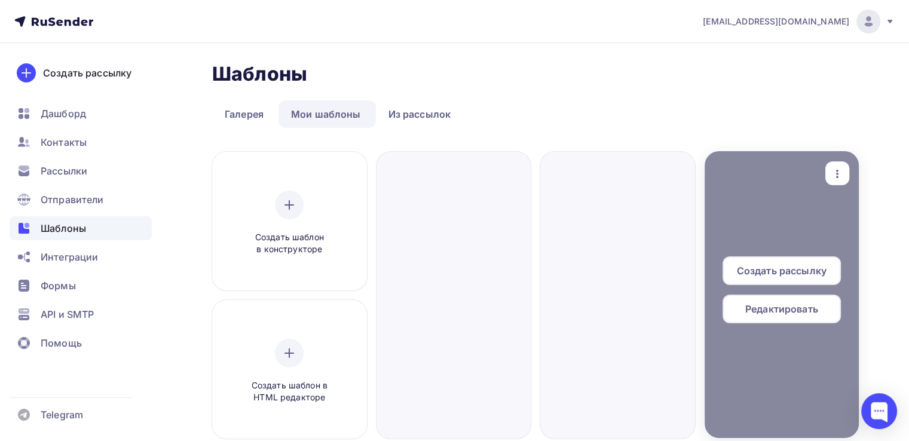
click at [764, 305] on span "Редактировать" at bounding box center [781, 309] width 73 height 14
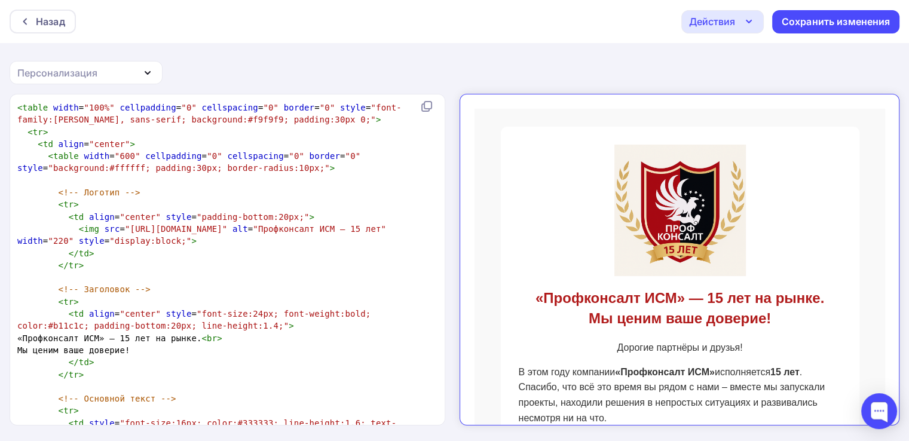
scroll to position [4, 0]
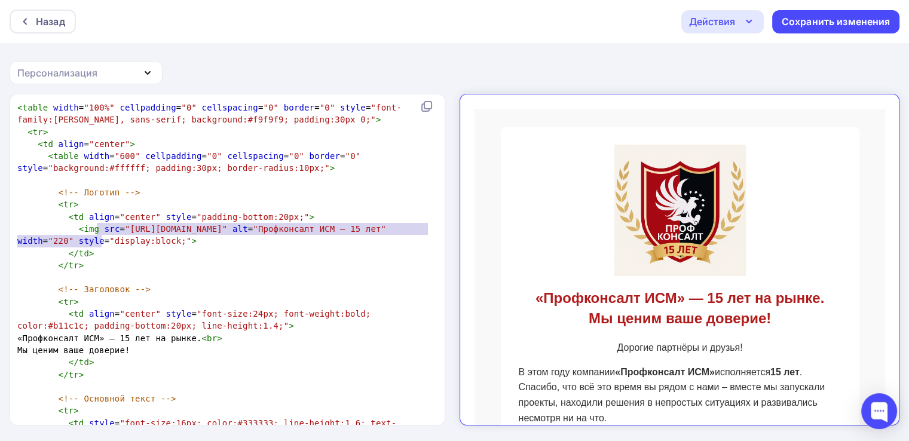
type textarea "src="https://i.postimg.cc/V68ZxPvP/830a899e-e589-4d06-9b3a-9ed53fd9656a.png""
drag, startPoint x: 97, startPoint y: 228, endPoint x: 96, endPoint y: 237, distance: 9.6
click at [96, 237] on span "< img src = "https://i.postimg.cc/V68ZxPvP/830a899e-e589-4d06-9b3a-9ed53fd9656a…" at bounding box center [204, 235] width 374 height 22
click at [49, 27] on div "Назад" at bounding box center [50, 21] width 29 height 14
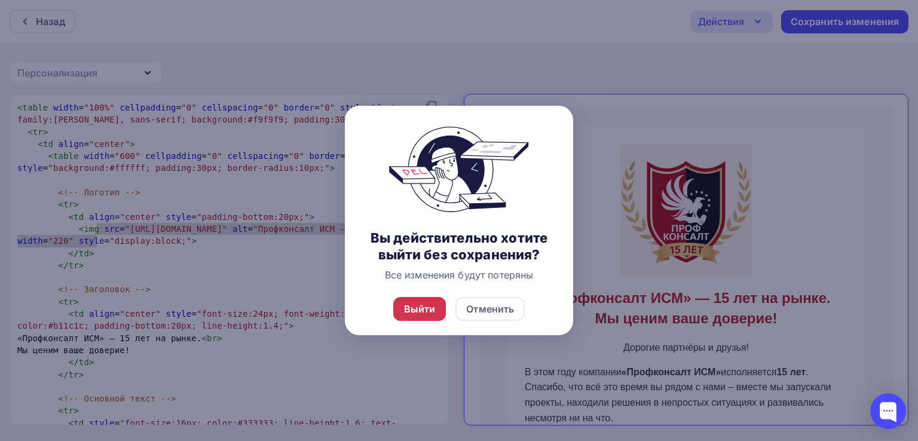
click at [413, 314] on div "Выйти" at bounding box center [420, 309] width 32 height 14
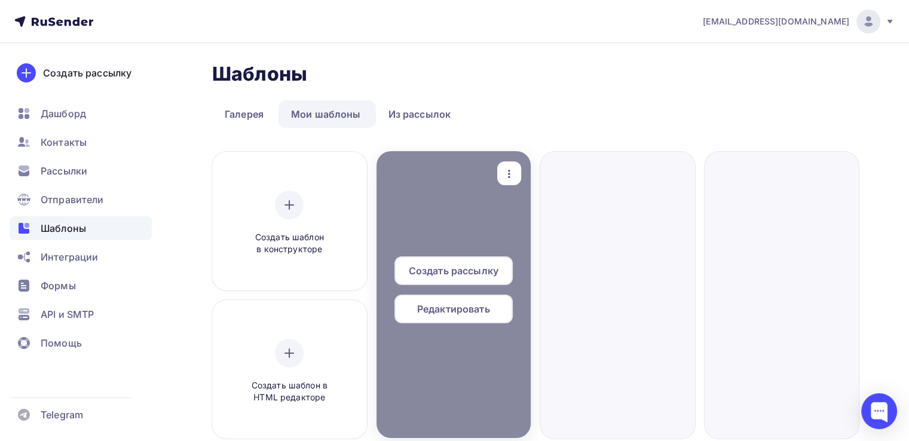
click at [458, 307] on span "Редактировать" at bounding box center [453, 309] width 73 height 14
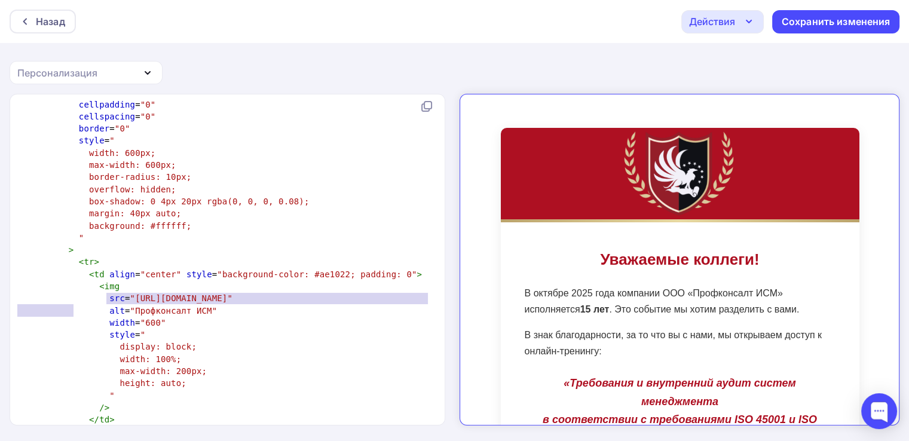
type textarea "src="https://cgp.su/wp-content/uploads/2023/11/logo_footer-300x230.png""
drag, startPoint x: 87, startPoint y: 309, endPoint x: 103, endPoint y: 296, distance: 20.4
click at [103, 296] on pre "src = "https://cgp.su/wp-content/uploads/2023/11/logo_footer-300x230.png"" at bounding box center [225, 298] width 420 height 12
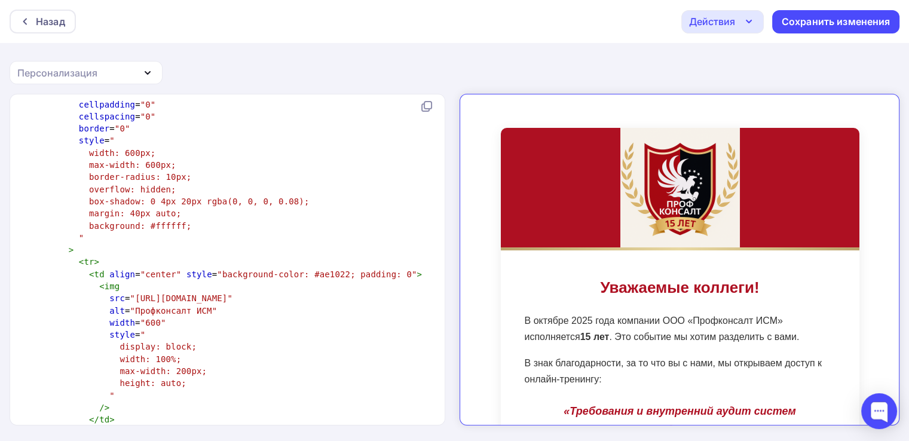
click at [130, 300] on span ""https://i.postimg.cc/V68ZxPvP/830a899e-e589-4d06-9b3a-9ed53fd9656a.png"" at bounding box center [181, 298] width 102 height 10
click at [147, 327] on span ""600"" at bounding box center [153, 323] width 26 height 10
click at [140, 327] on span ""600"" at bounding box center [153, 323] width 26 height 10
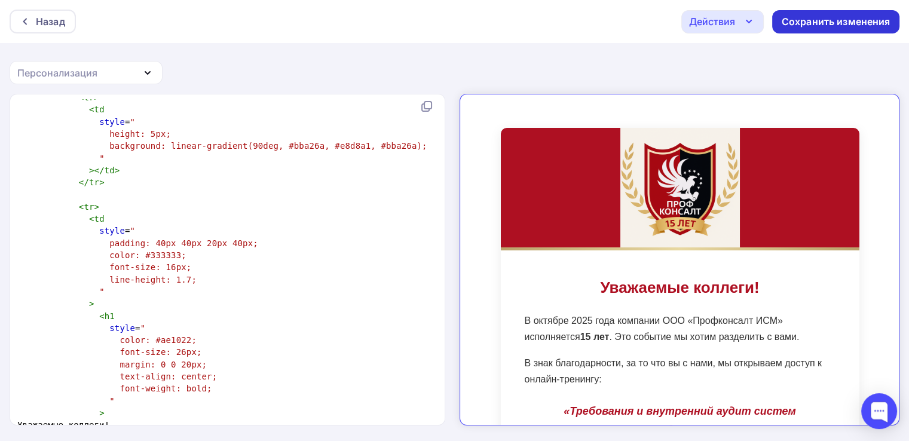
type textarea "2"
click at [764, 23] on div "Сохранить изменения" at bounding box center [835, 22] width 109 height 14
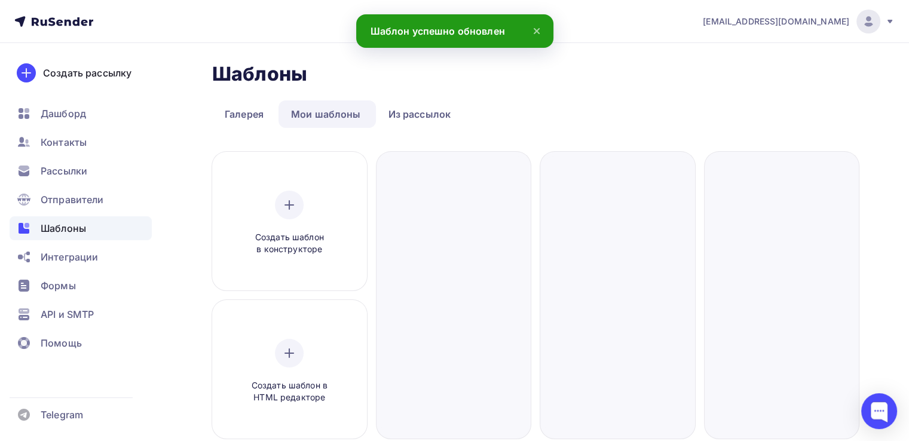
scroll to position [60, 0]
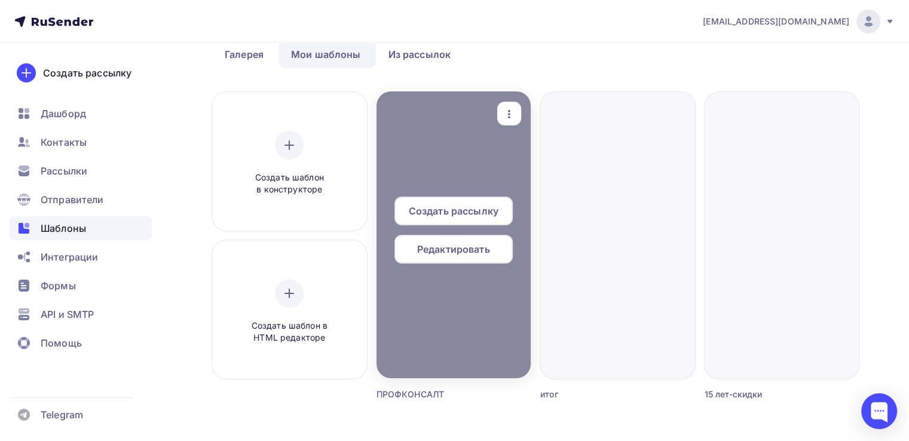
click at [467, 251] on span "Редактировать" at bounding box center [453, 249] width 73 height 14
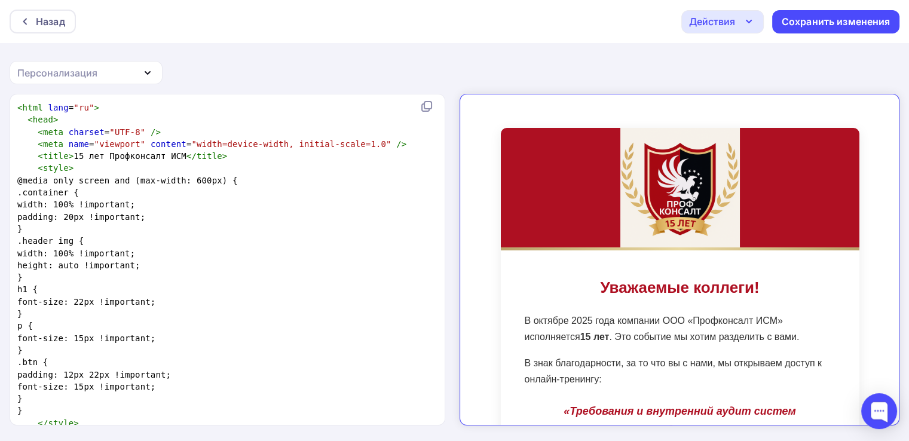
click at [738, 22] on div "Действия" at bounding box center [722, 21] width 82 height 23
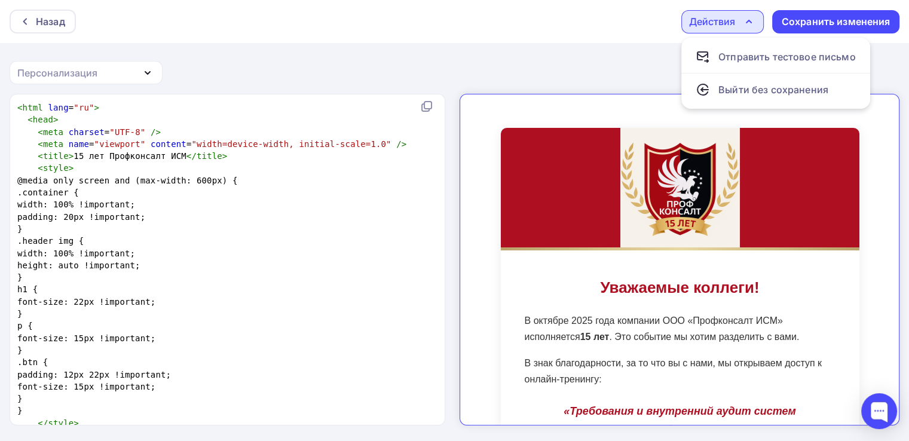
click at [632, 54] on div "Назад Действия Отправить тестовое письмо Выйти без сохранения Сохранить изменен…" at bounding box center [454, 221] width 909 height 442
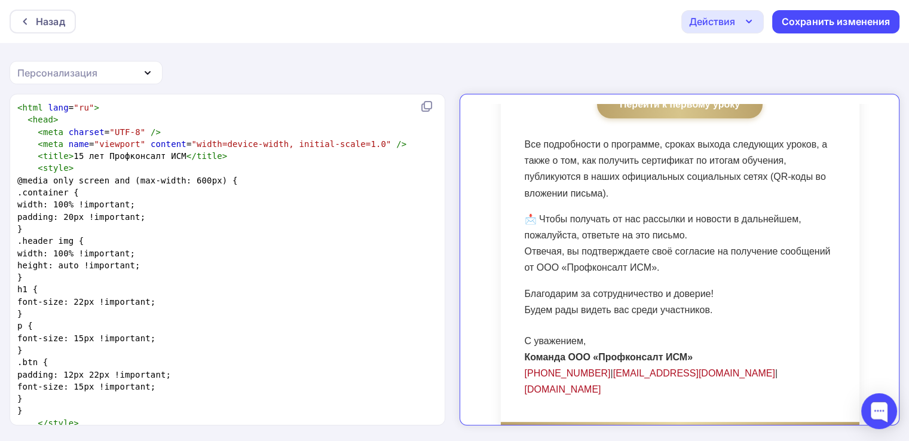
scroll to position [631, 0]
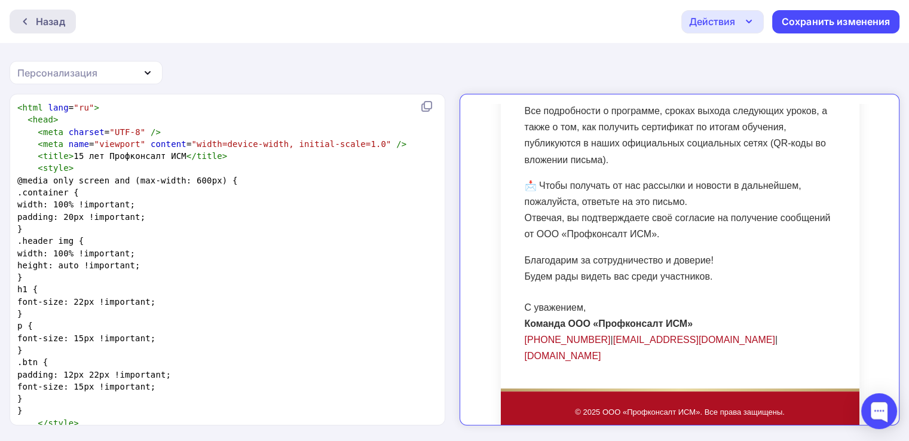
click at [27, 16] on div "Назад" at bounding box center [43, 22] width 66 height 24
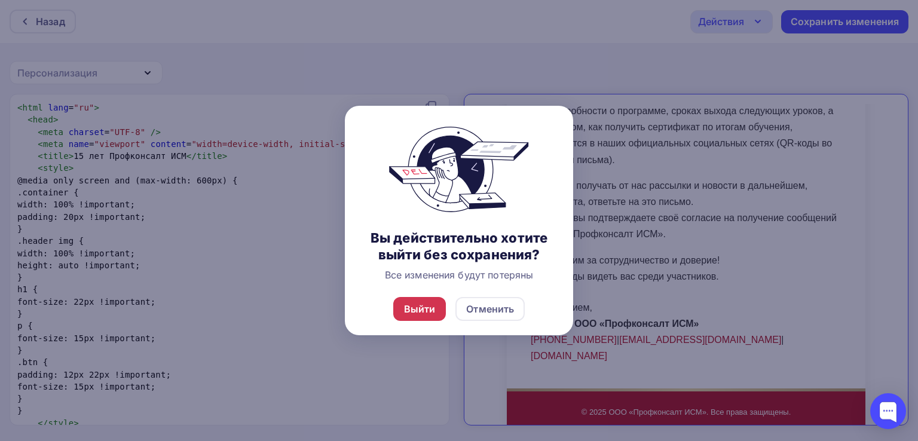
click at [425, 309] on div "Выйти" at bounding box center [420, 309] width 32 height 14
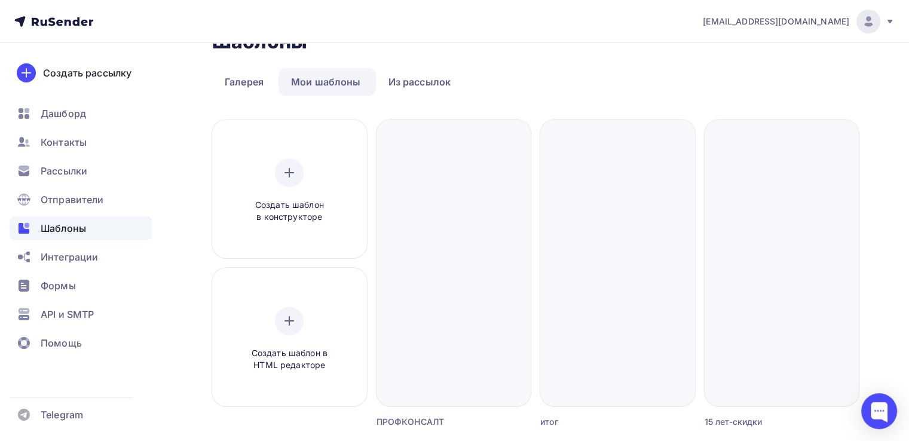
scroll to position [60, 0]
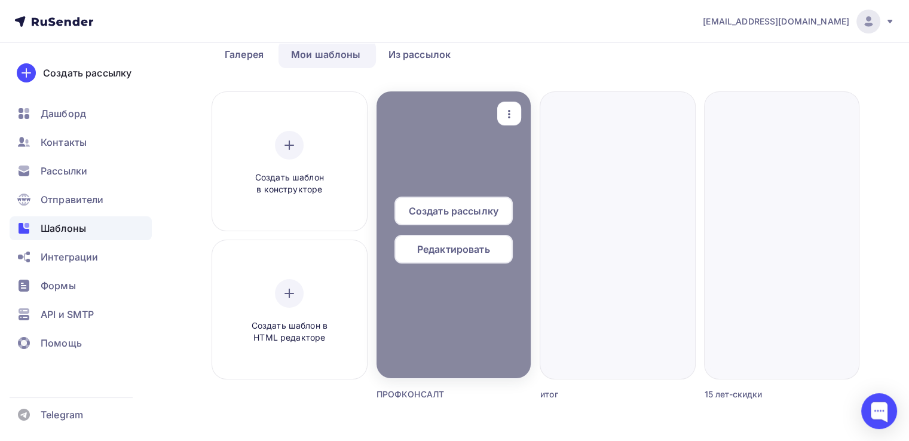
click at [463, 246] on span "Редактировать" at bounding box center [453, 249] width 73 height 14
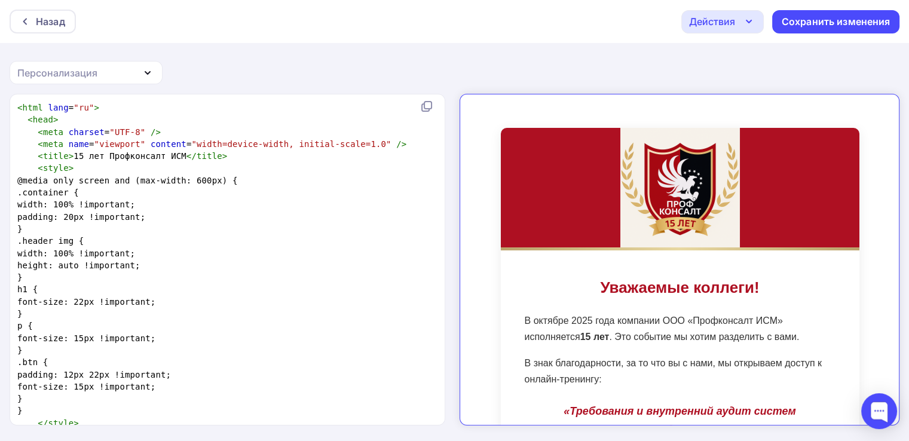
click at [229, 261] on pre "height: auto !important;" at bounding box center [225, 265] width 420 height 12
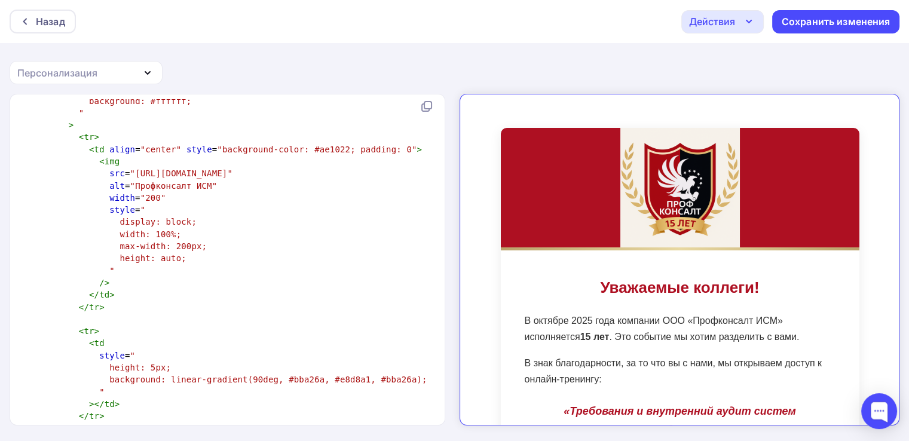
click at [162, 263] on span "height: auto;" at bounding box center [152, 258] width 66 height 10
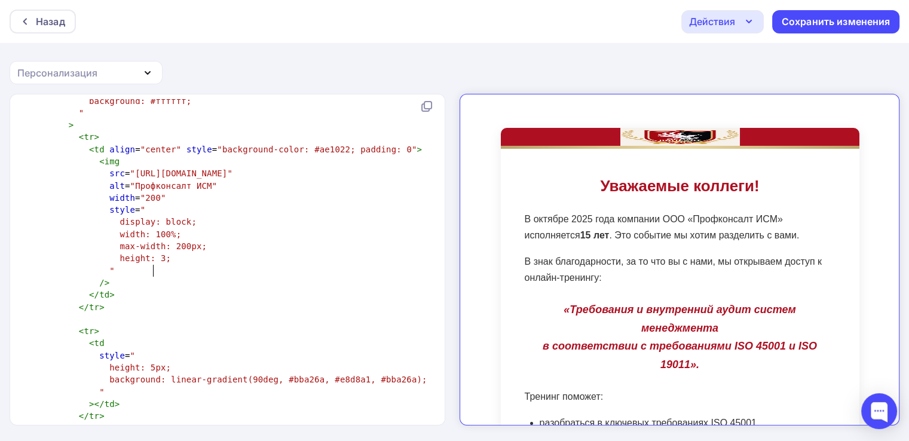
type textarea "300"
type textarea "00"
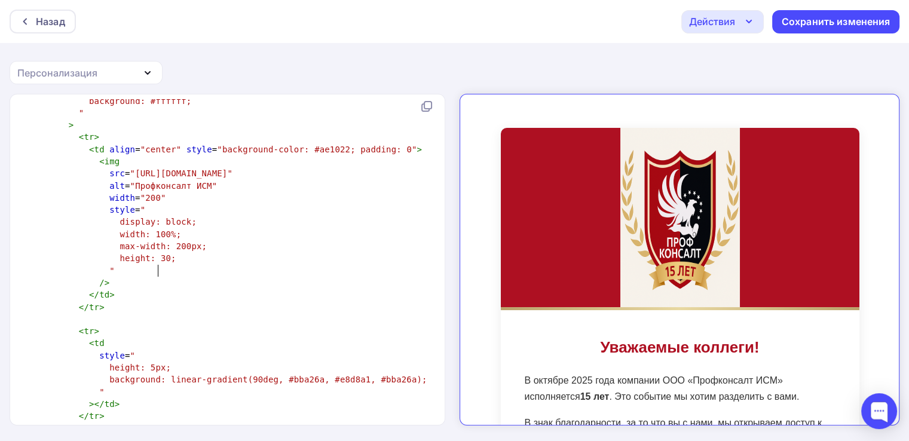
scroll to position [4, 8]
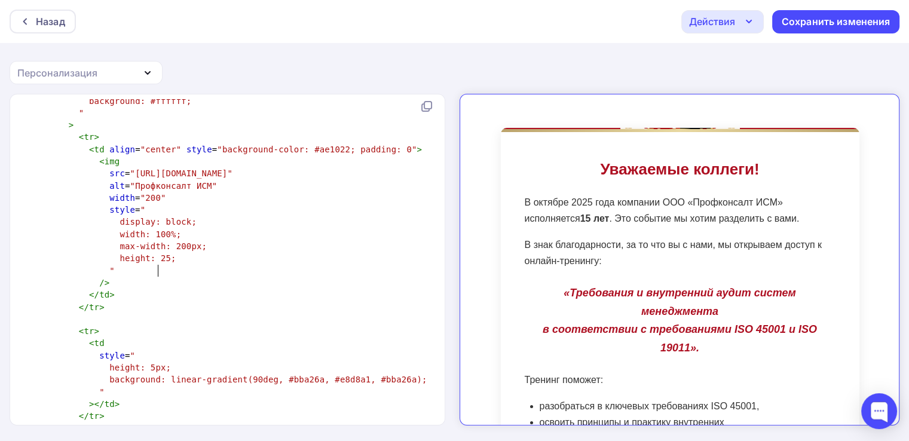
type textarea "250"
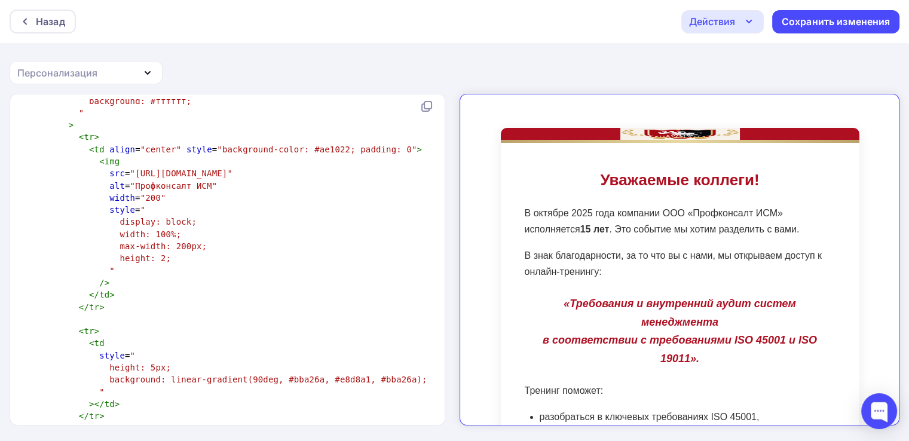
type textarea "00"
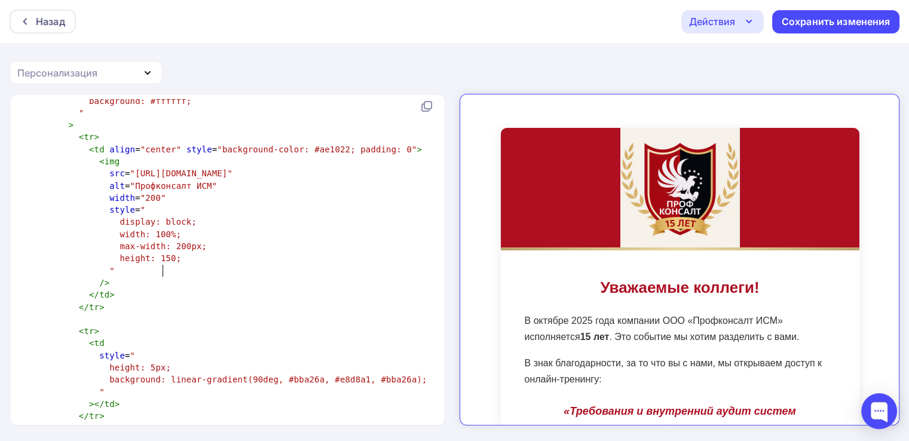
type textarea "150px"
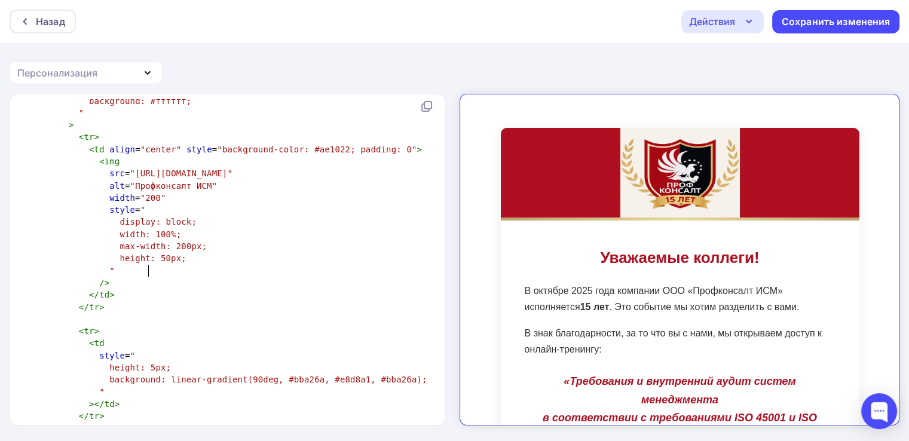
type textarea "2"
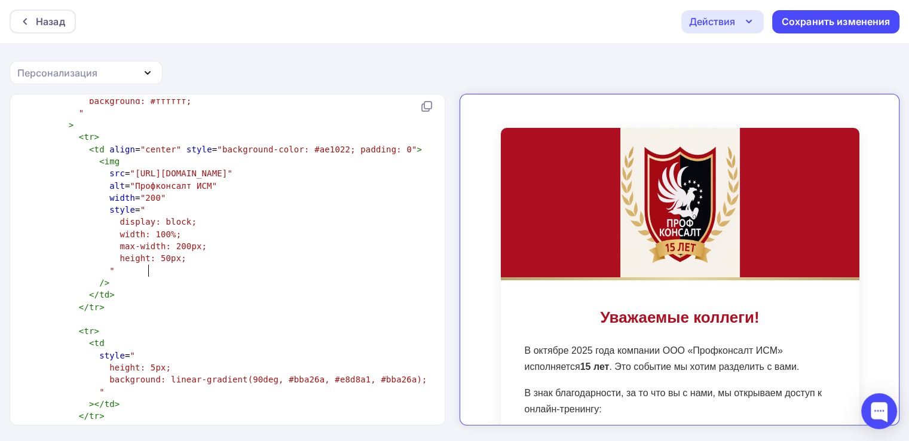
scroll to position [4, 5]
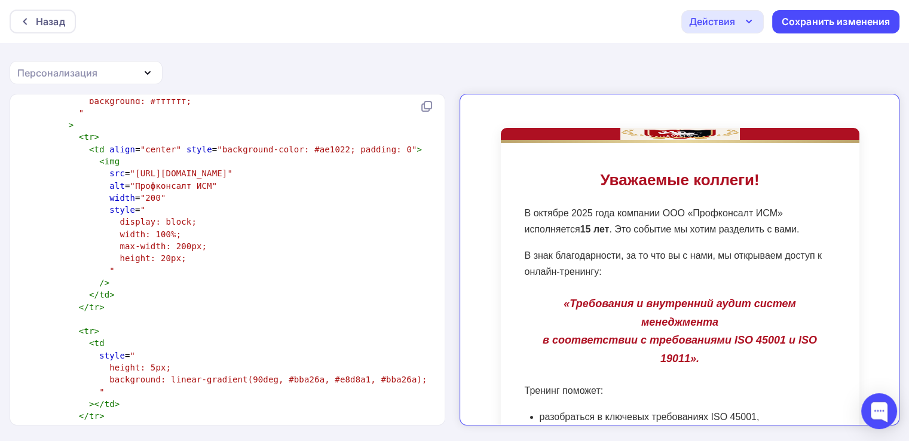
type textarea "0"
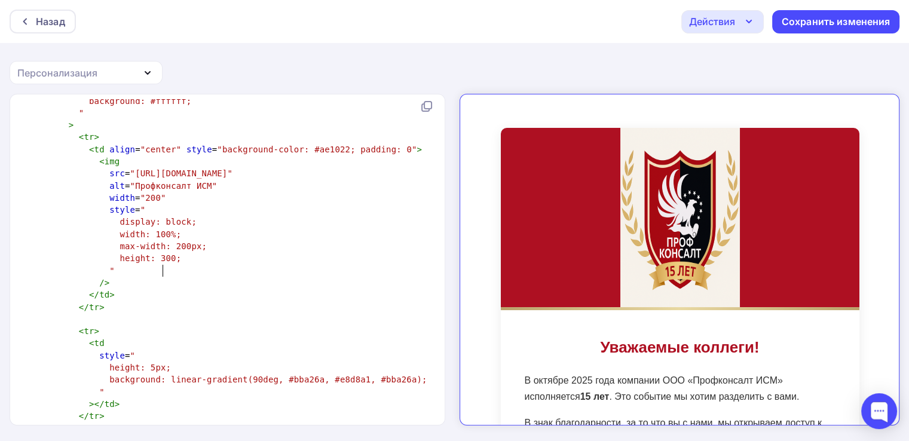
type textarea "auto"
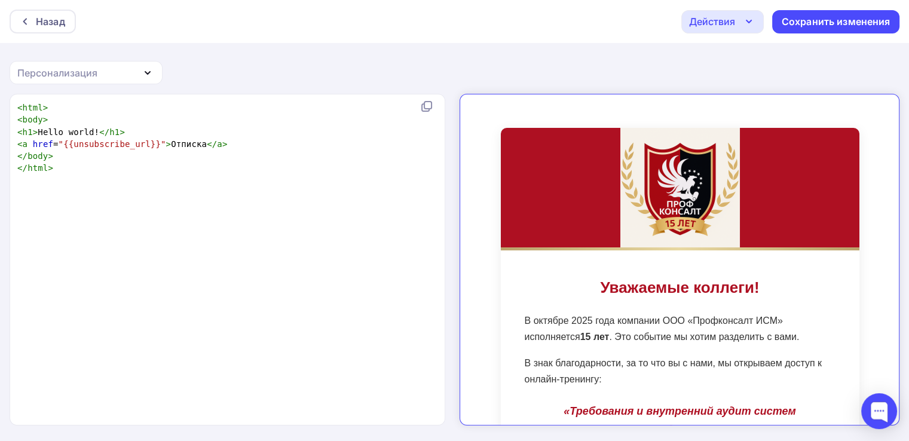
scroll to position [2, 0]
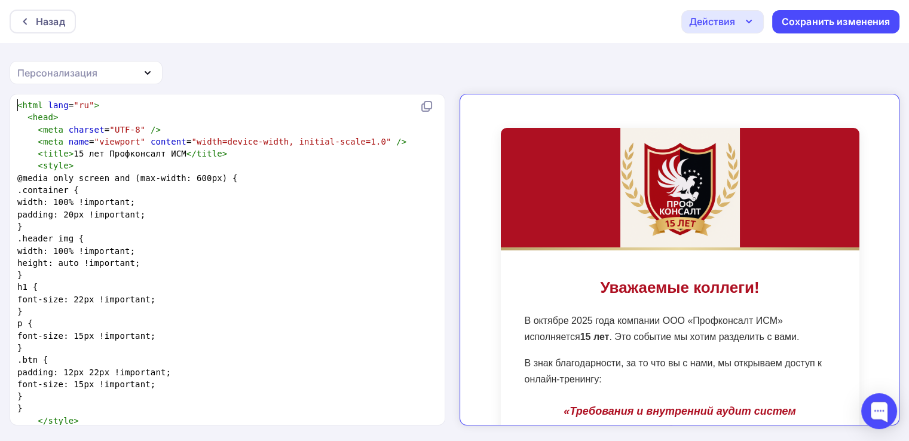
click at [303, 260] on pre "height: auto !important;" at bounding box center [225, 263] width 420 height 12
click at [232, 218] on pre "padding: 20px !important;" at bounding box center [225, 214] width 420 height 12
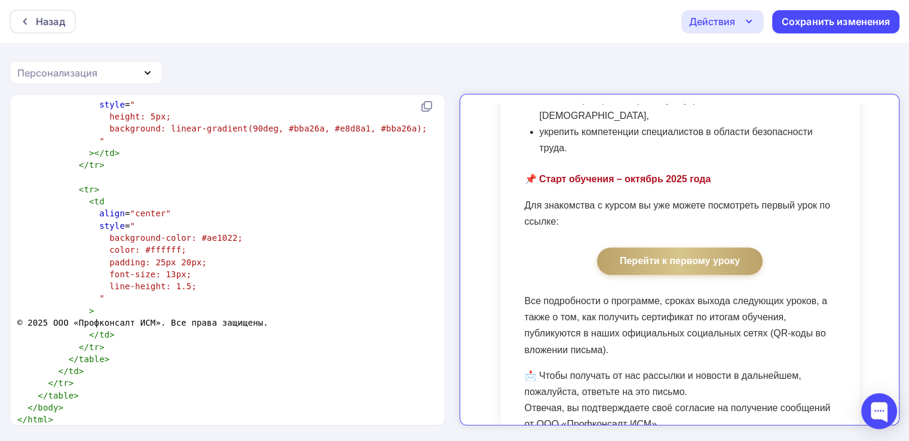
scroll to position [538, 0]
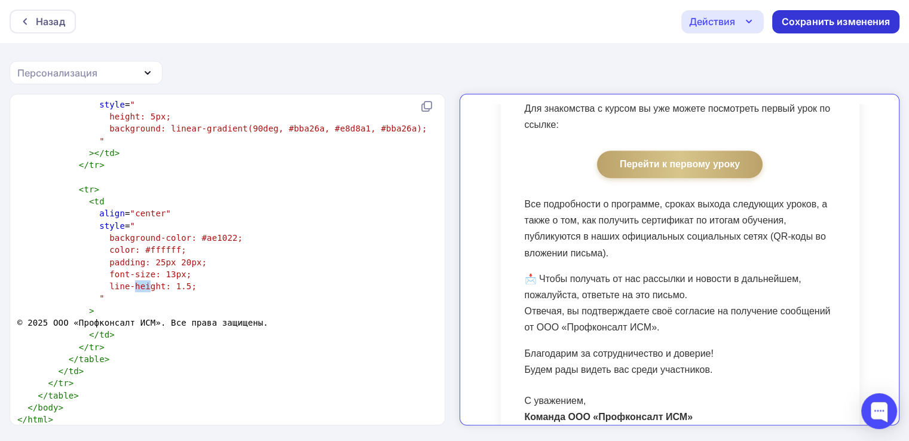
click at [764, 24] on div "Сохранить изменения" at bounding box center [835, 22] width 109 height 14
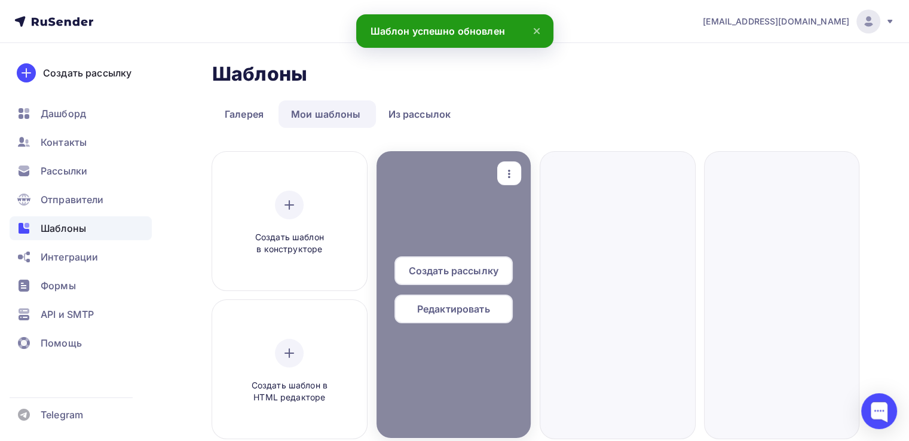
click at [456, 311] on span "Редактировать" at bounding box center [453, 309] width 73 height 14
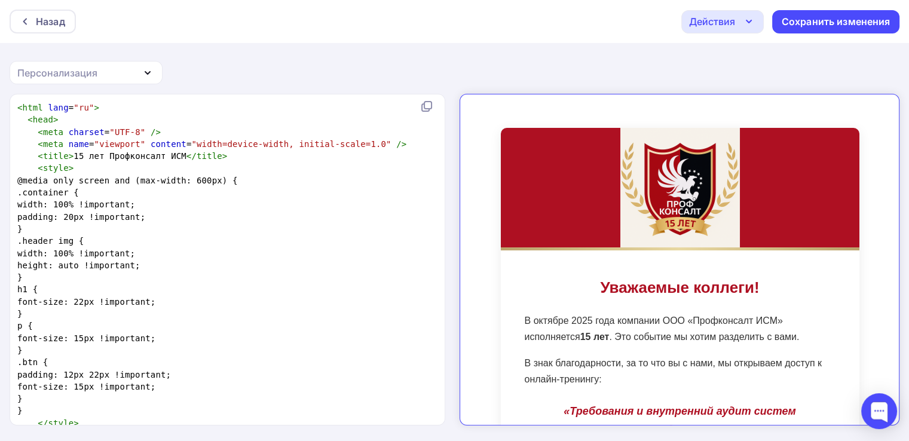
click at [736, 20] on div "Действия" at bounding box center [722, 21] width 82 height 23
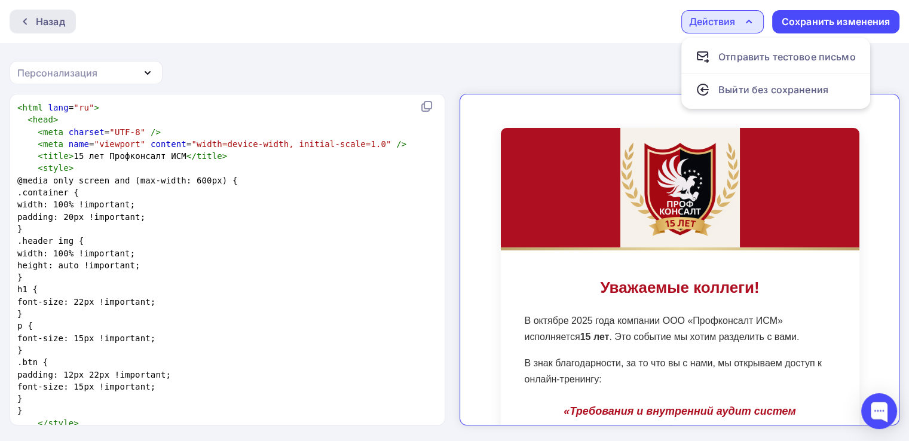
click at [41, 14] on div "Назад" at bounding box center [43, 22] width 66 height 24
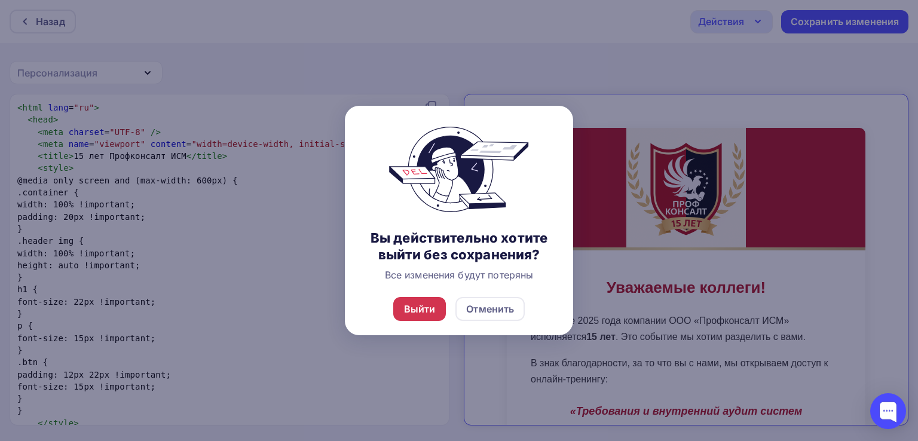
click at [422, 305] on div "Выйти" at bounding box center [420, 309] width 32 height 14
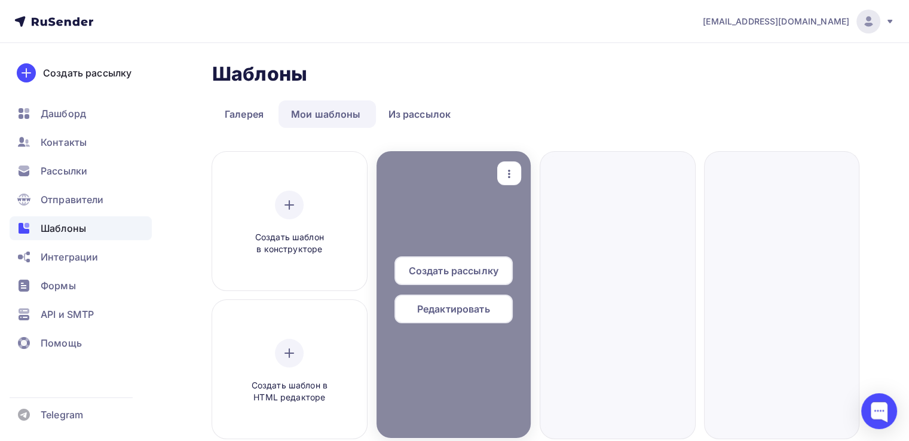
click at [468, 312] on span "Редактировать" at bounding box center [453, 309] width 73 height 14
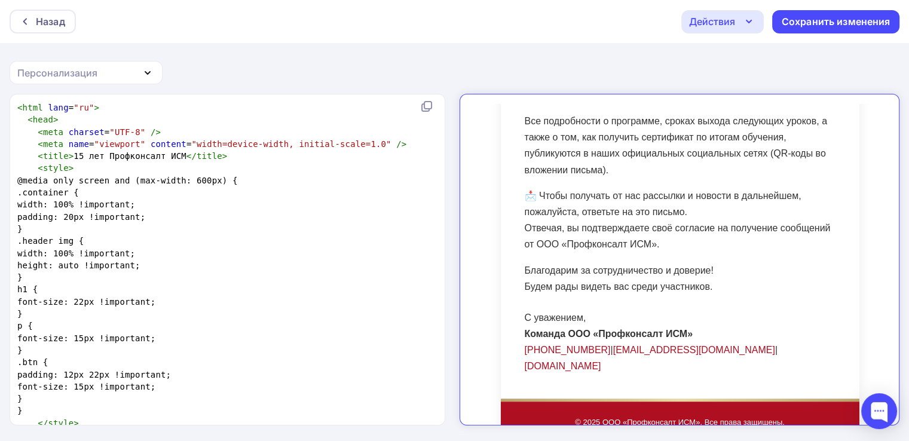
scroll to position [631, 0]
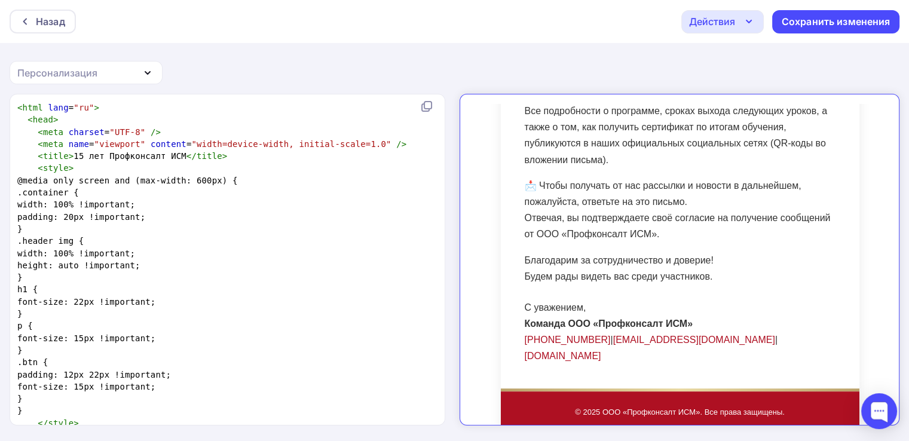
click at [621, 324] on link "office@cgp.su" at bounding box center [683, 329] width 162 height 10
click at [532, 324] on link "+7 499 390 3583" at bounding box center [557, 329] width 86 height 10
click at [66, 17] on div "Назад" at bounding box center [43, 22] width 66 height 24
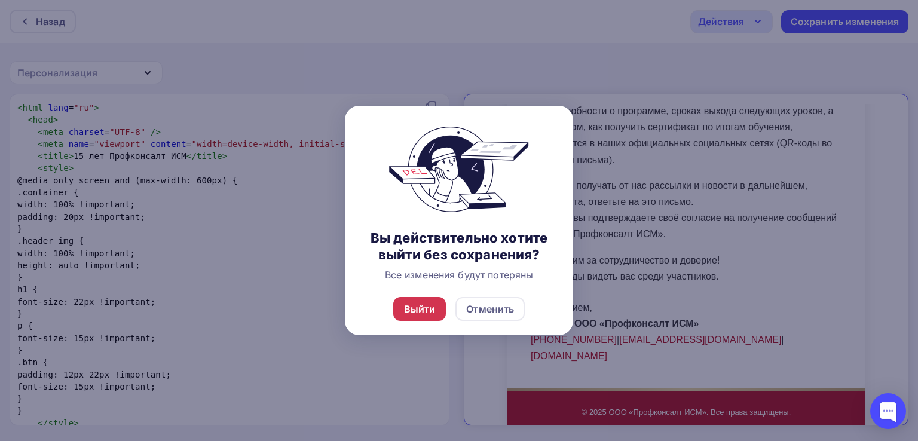
click at [424, 306] on div "Выйти" at bounding box center [420, 309] width 32 height 14
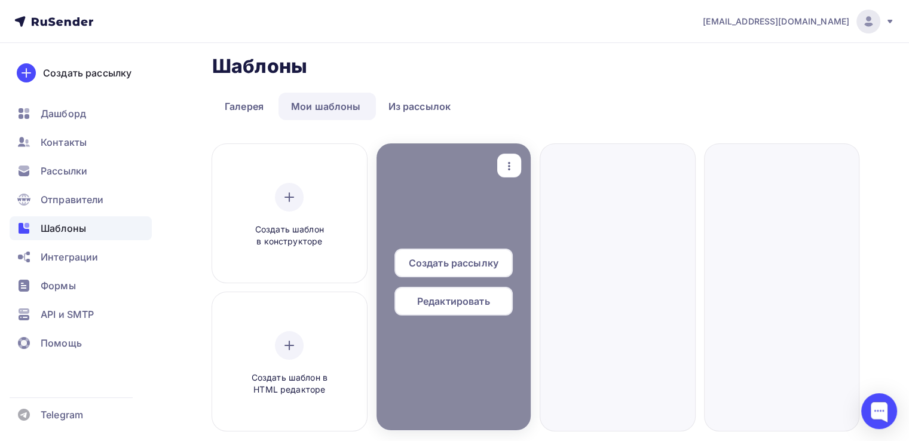
scroll to position [119, 0]
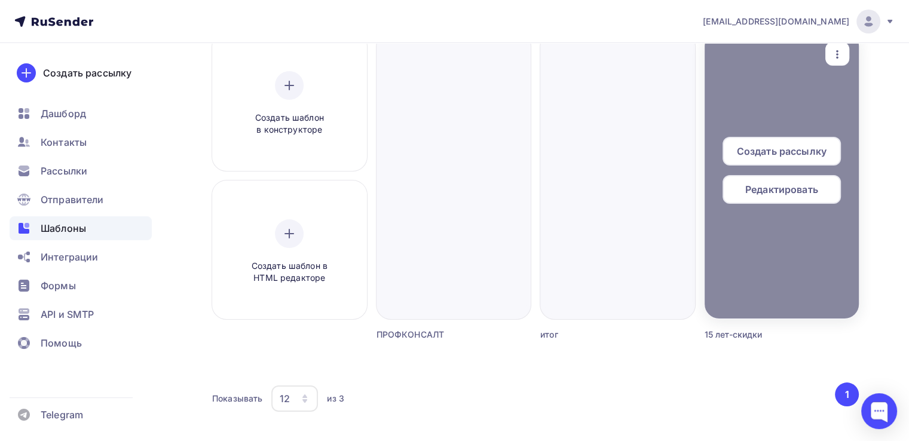
click at [751, 191] on span "Редактировать" at bounding box center [781, 189] width 73 height 14
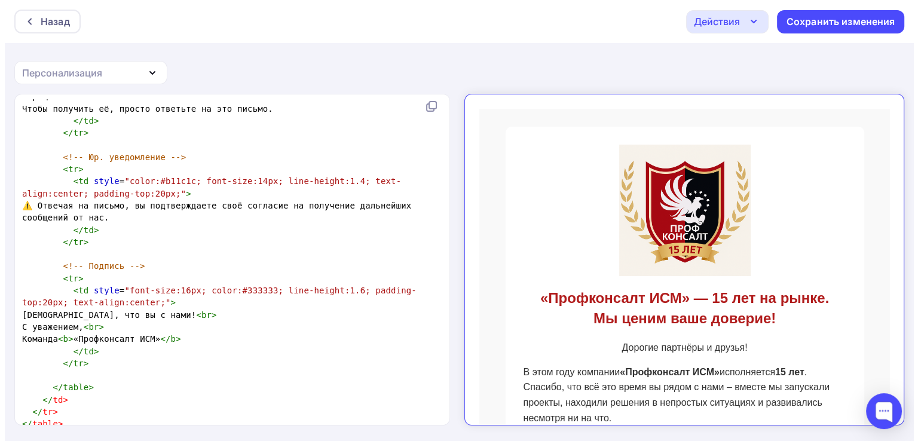
scroll to position [1, 0]
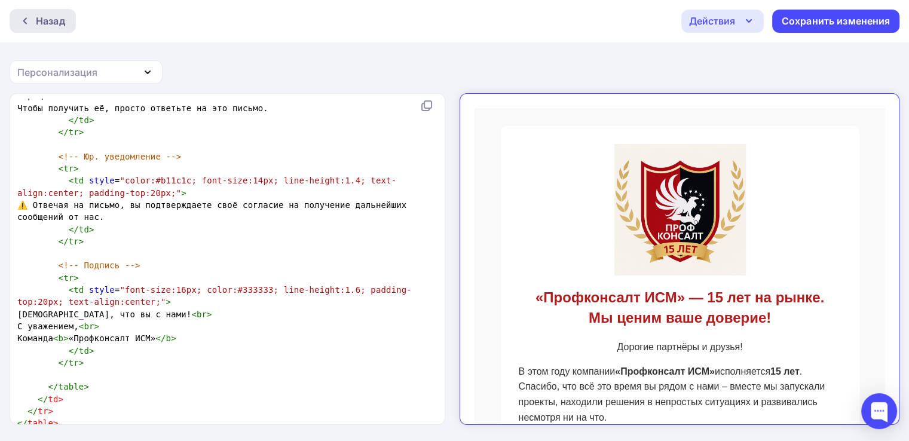
click at [58, 16] on div "Назад" at bounding box center [50, 21] width 29 height 14
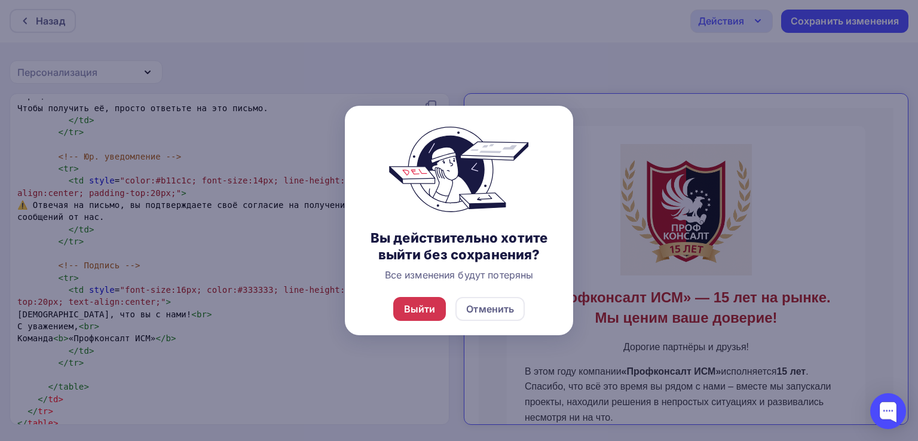
click at [406, 304] on div "Выйти" at bounding box center [420, 309] width 32 height 14
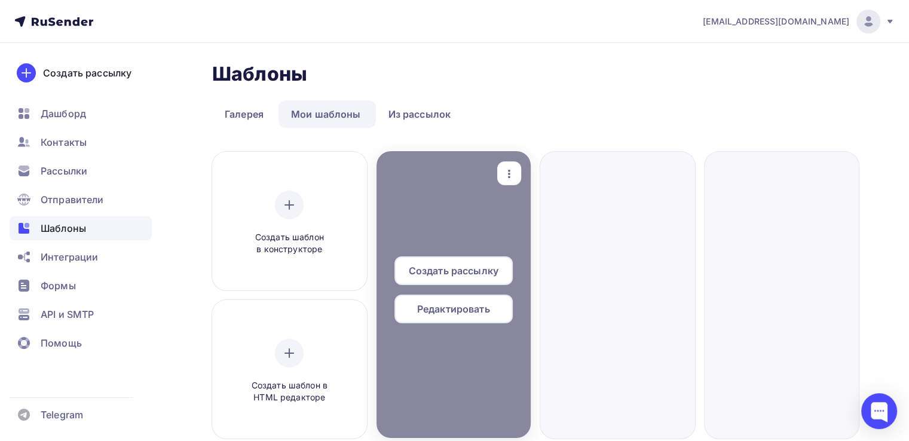
click at [447, 305] on span "Редактировать" at bounding box center [453, 309] width 73 height 14
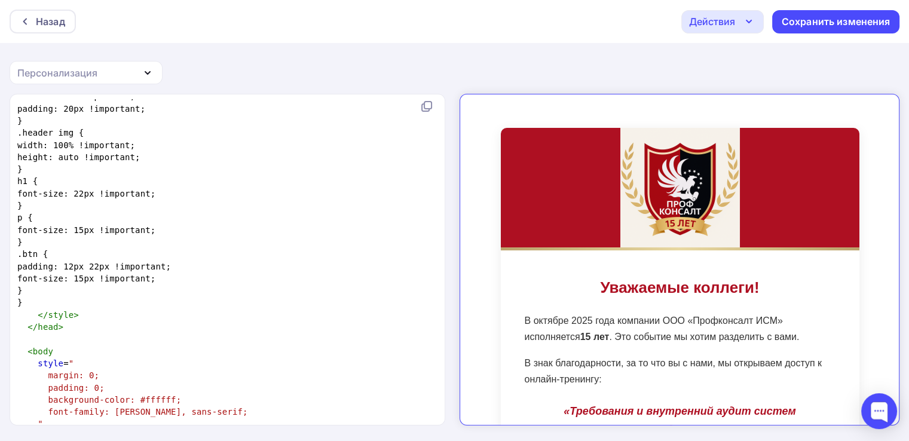
scroll to position [239, 0]
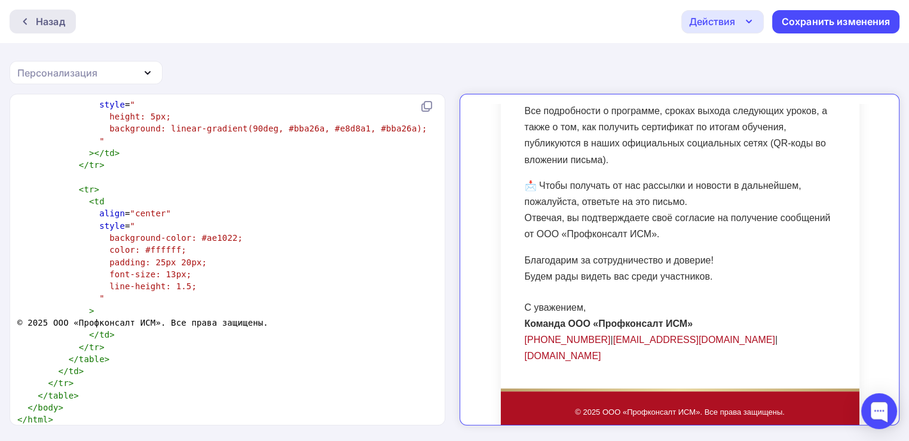
click at [50, 24] on div "Назад" at bounding box center [50, 21] width 29 height 14
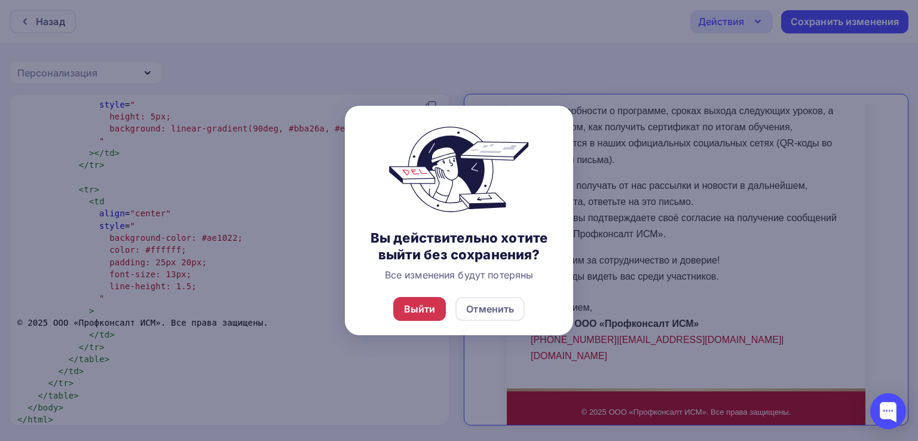
click at [434, 297] on div "Выйти" at bounding box center [419, 309] width 53 height 24
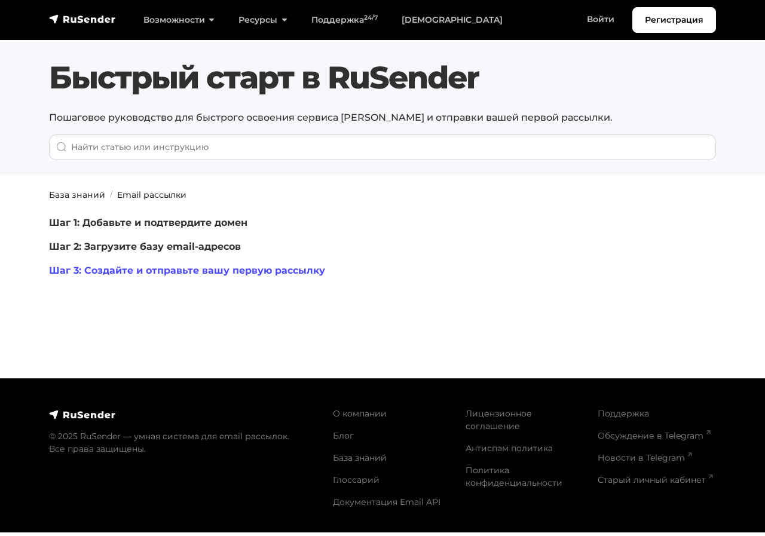
click at [216, 275] on link "Шаг 3: Создайте и отправьте вашу первую рассылку" at bounding box center [187, 270] width 276 height 11
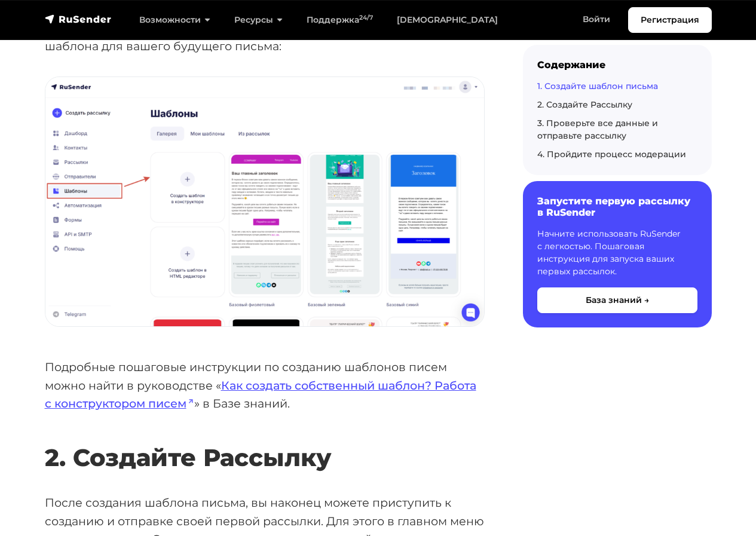
scroll to position [657, 0]
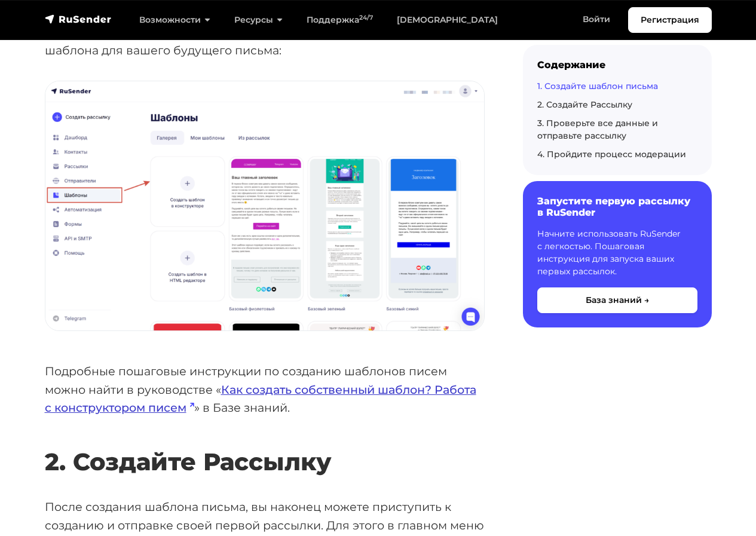
click at [349, 395] on link "Как создать собственный шаблон? Работа с конструктором писем" at bounding box center [260, 398] width 431 height 33
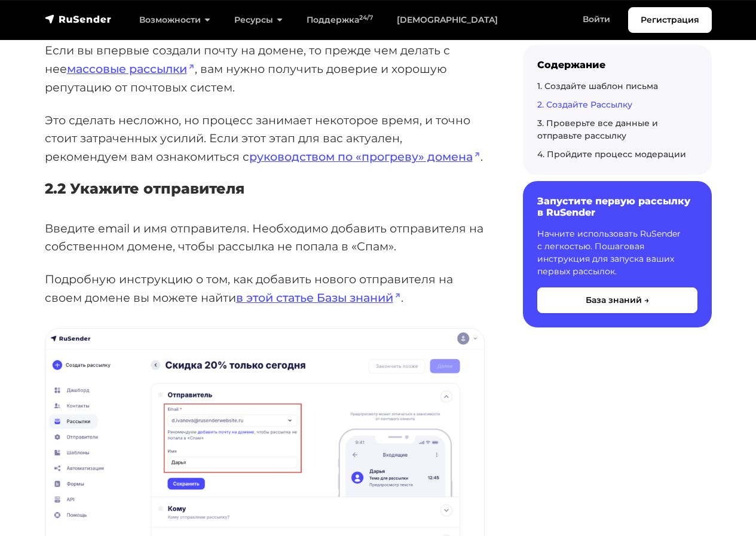
scroll to position [1792, 0]
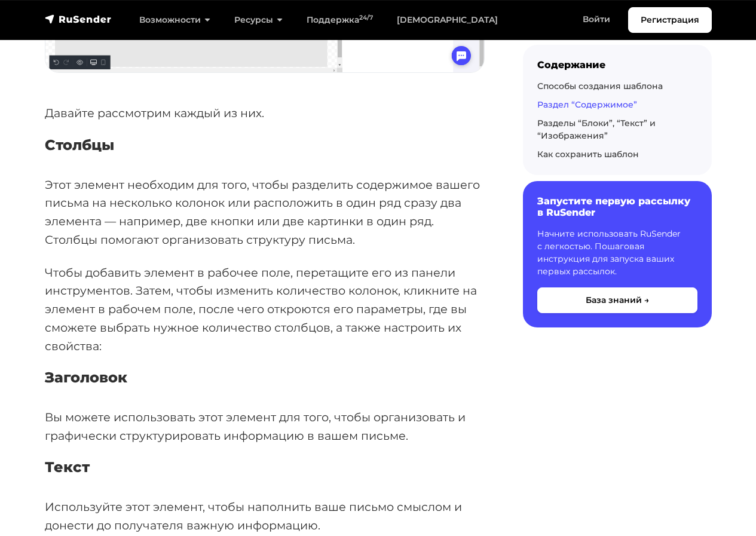
scroll to position [1034, 0]
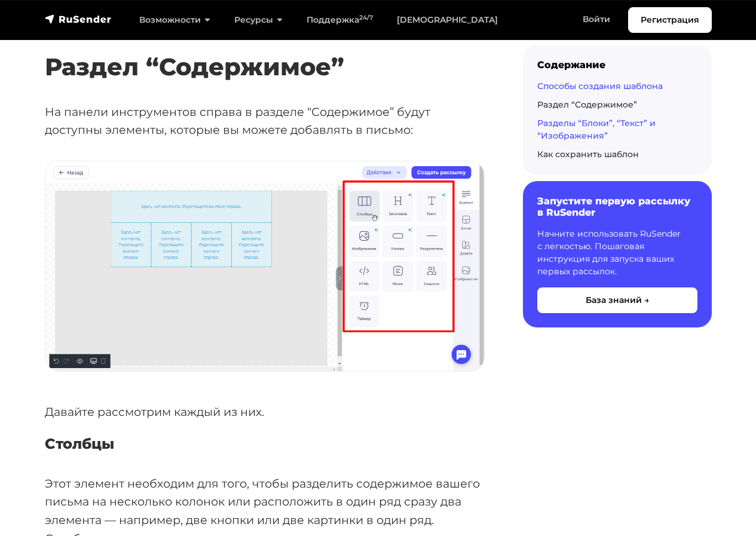
click at [609, 128] on link "Разделы “Блоки”, “Текст” и “Изображения”" at bounding box center [596, 129] width 118 height 23
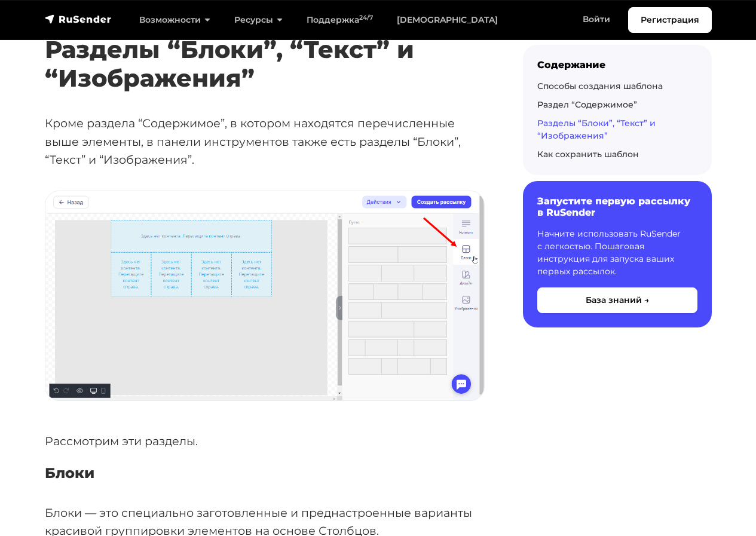
scroll to position [3143, 0]
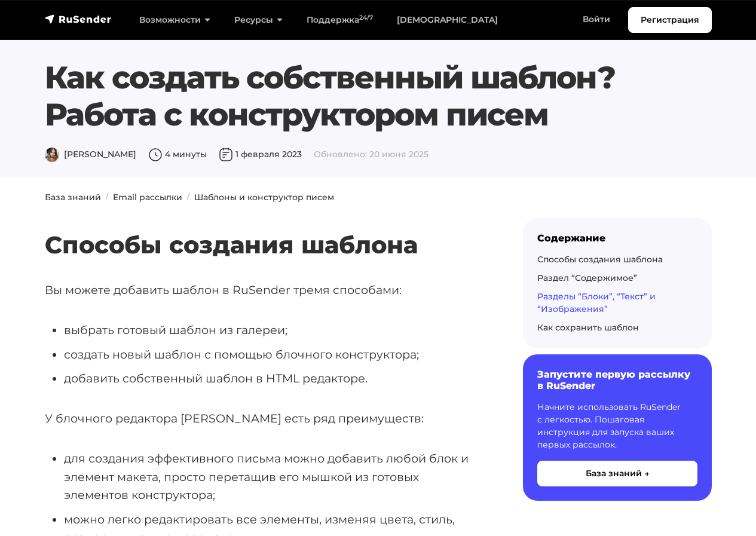
scroll to position [3143, 0]
